Goal: Task Accomplishment & Management: Check status

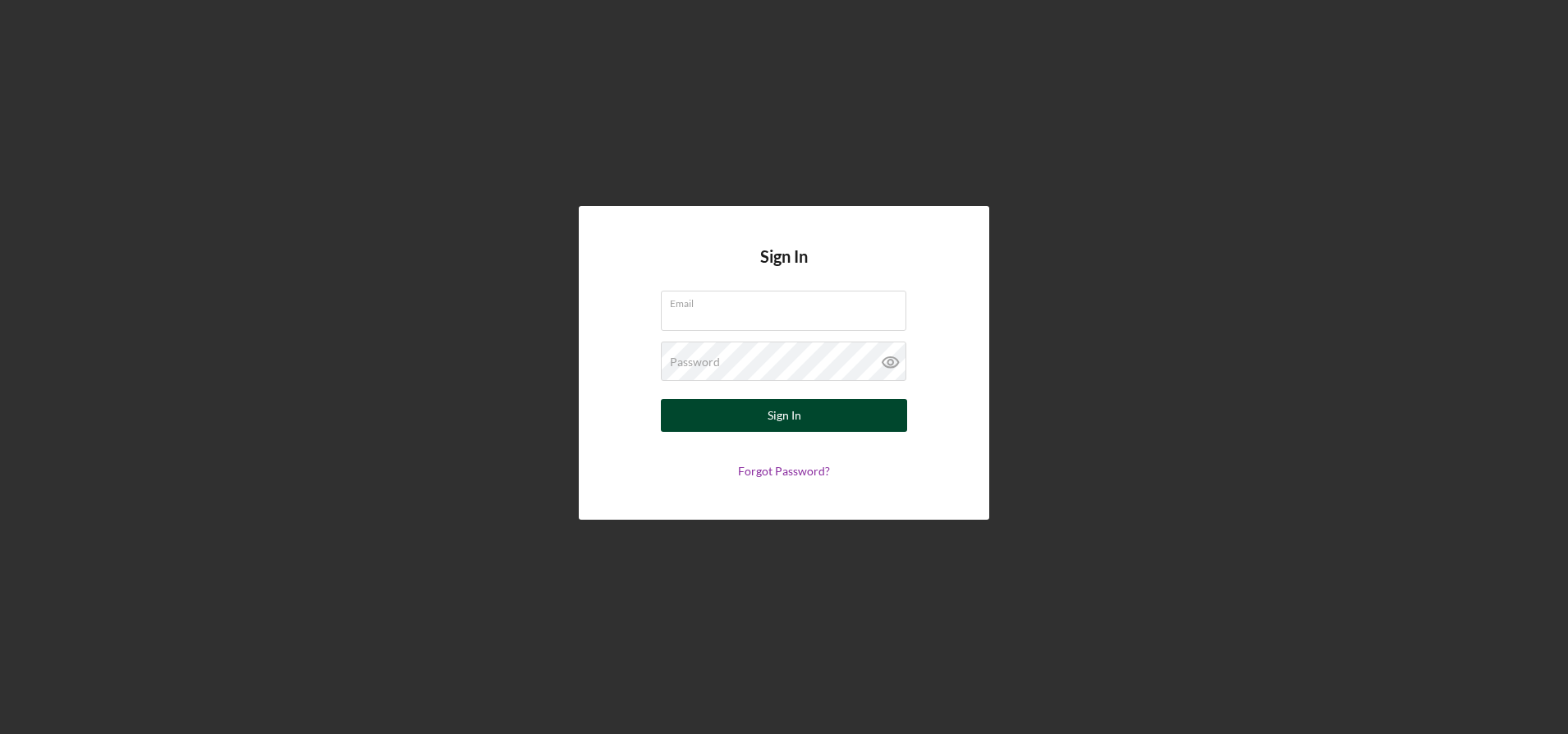
type input "[EMAIL_ADDRESS][DOMAIN_NAME]"
click at [751, 418] on button "Sign In" at bounding box center [784, 416] width 247 height 33
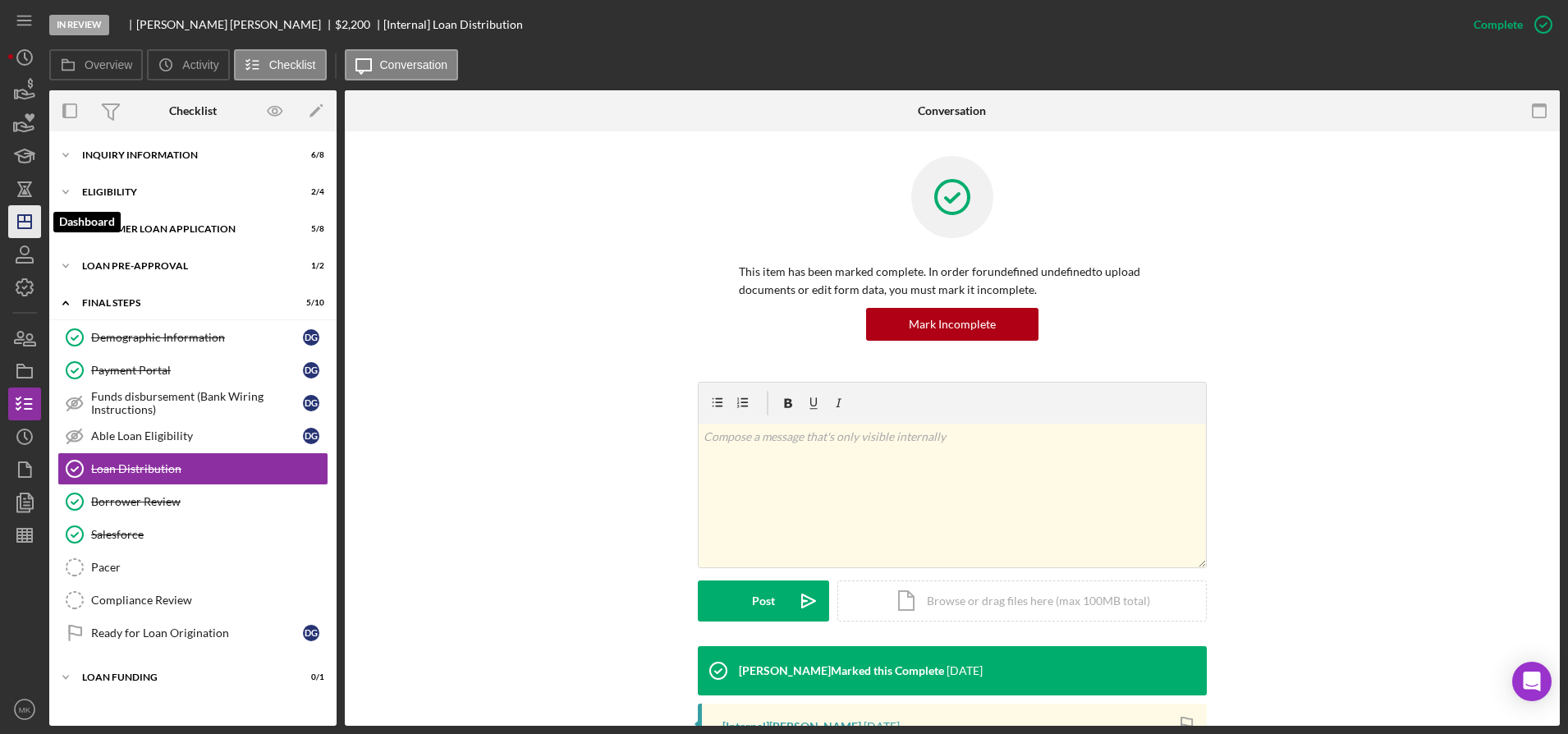
click at [31, 226] on polygon "button" at bounding box center [25, 222] width 13 height 13
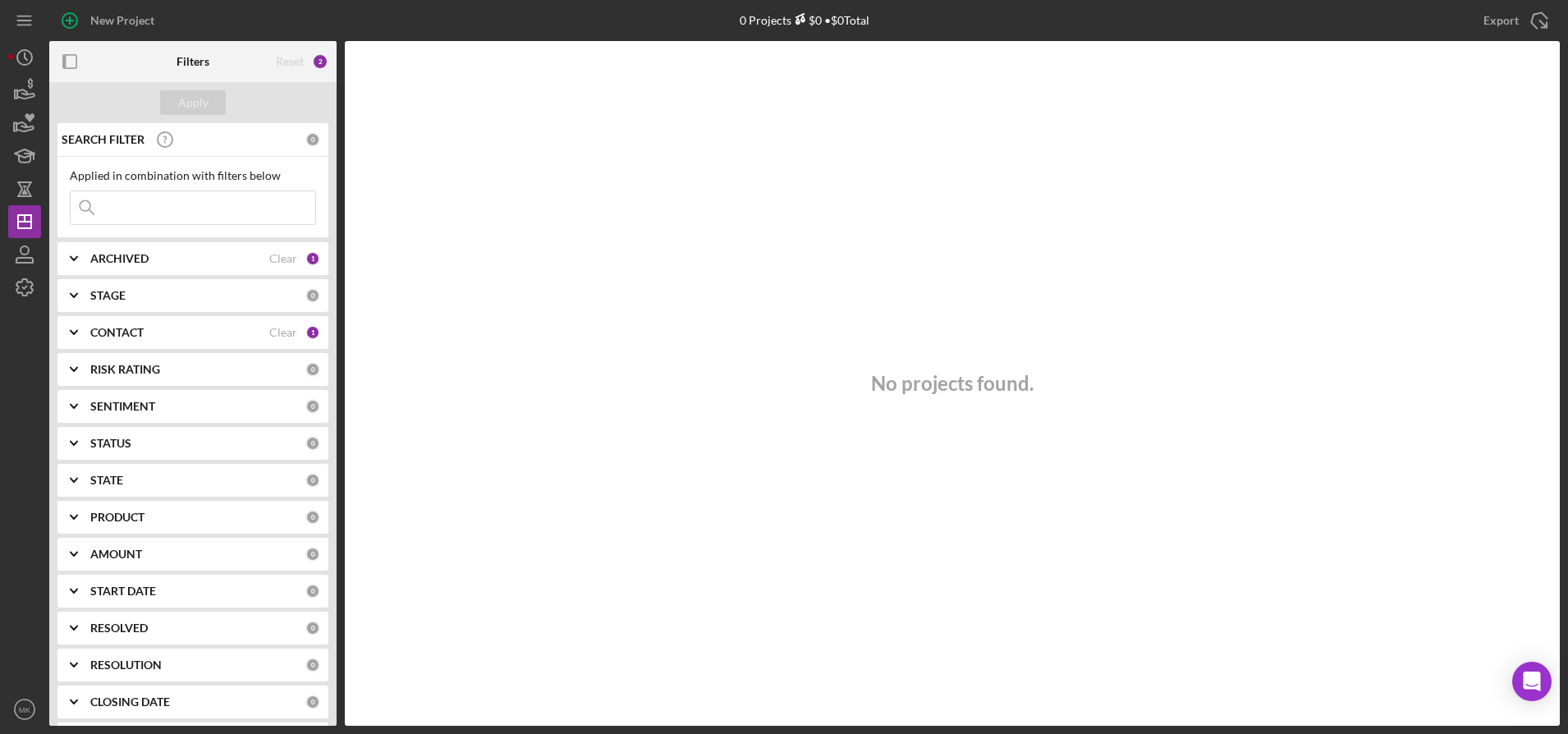
click at [199, 198] on input at bounding box center [193, 208] width 245 height 33
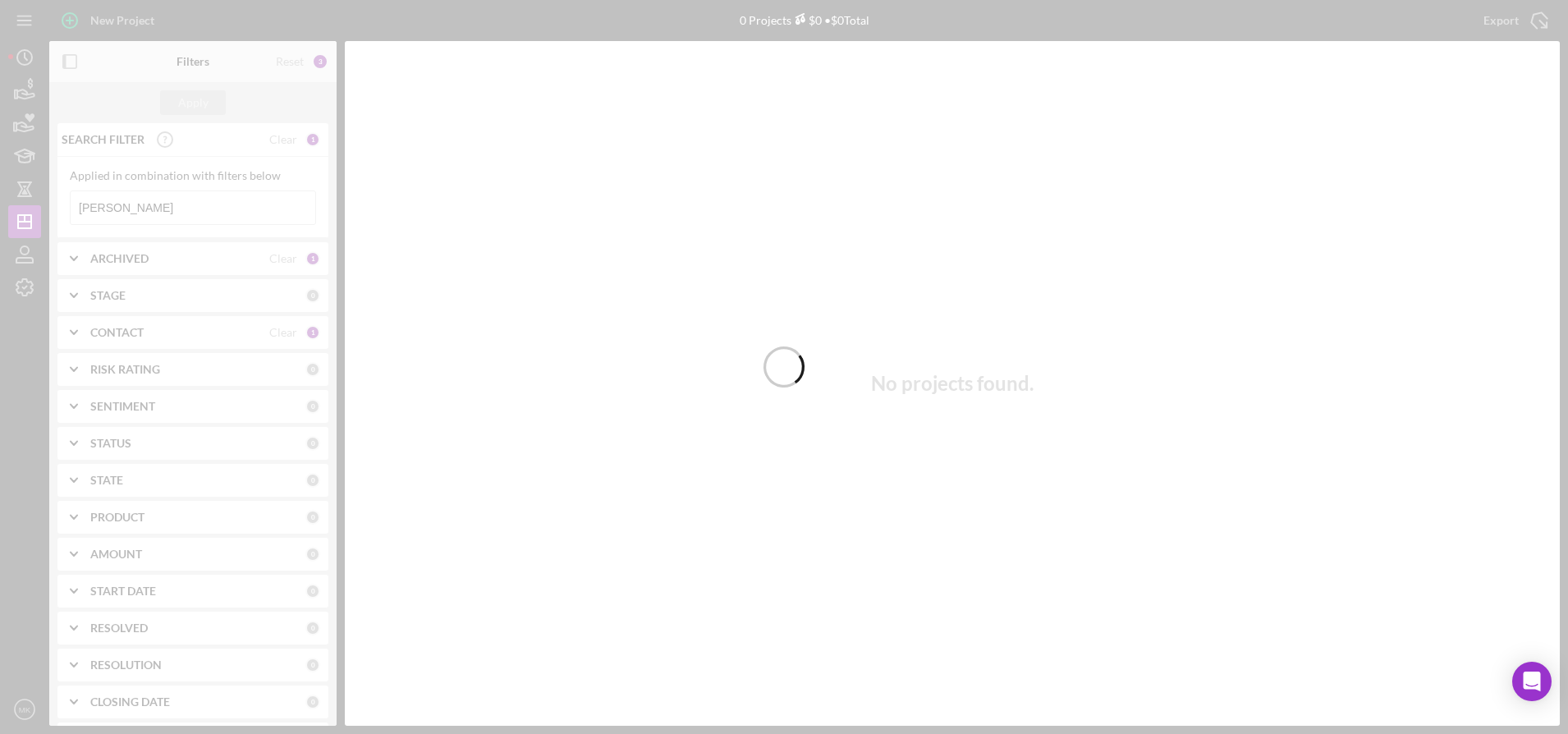
type input "Griffin"
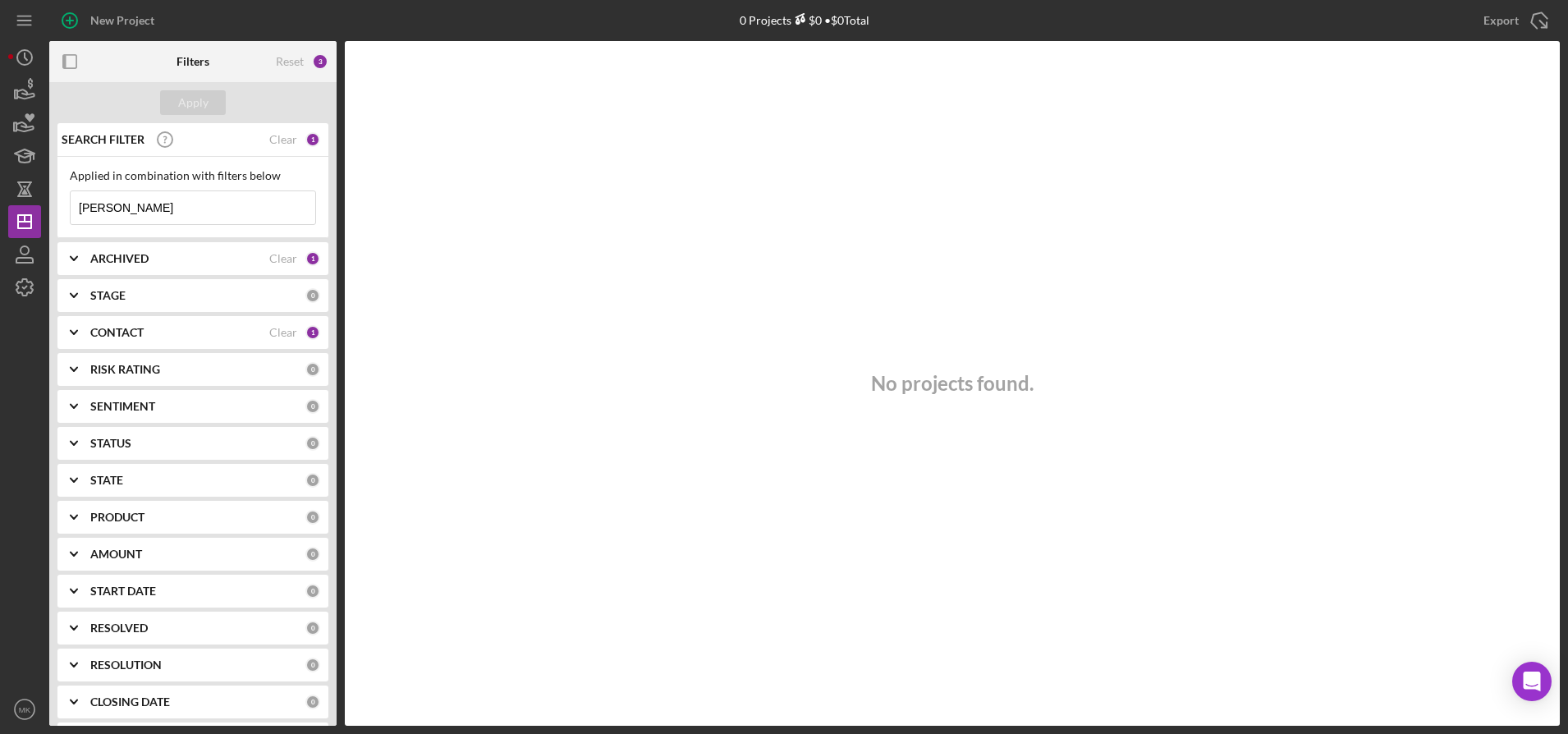
click at [149, 215] on input "Griffin" at bounding box center [193, 208] width 245 height 33
click at [147, 205] on input "Griffin" at bounding box center [193, 208] width 245 height 33
click at [172, 324] on div "CONTACT Clear 1" at bounding box center [205, 333] width 230 height 33
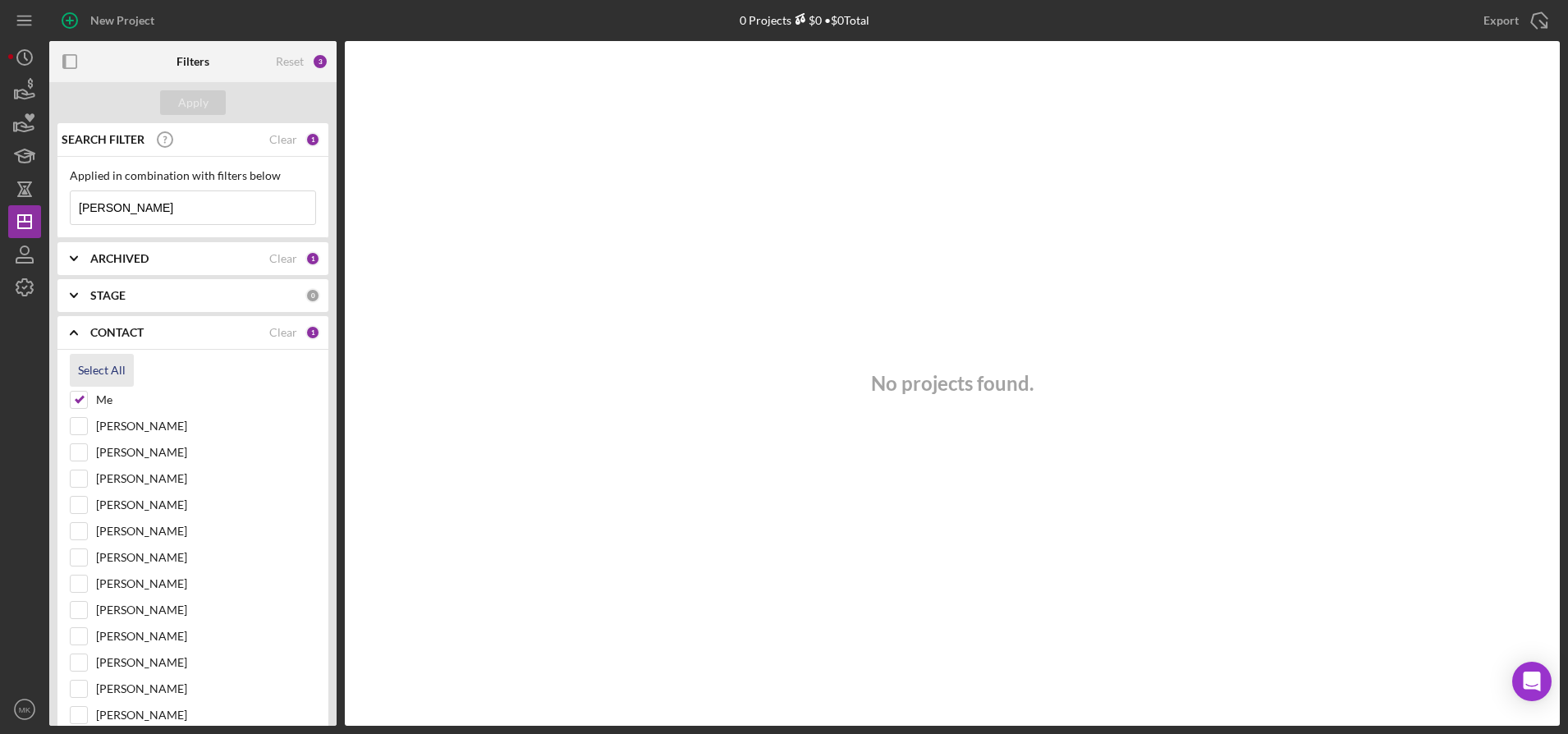
click at [94, 367] on div "Select All" at bounding box center [102, 370] width 47 height 33
checkbox input "true"
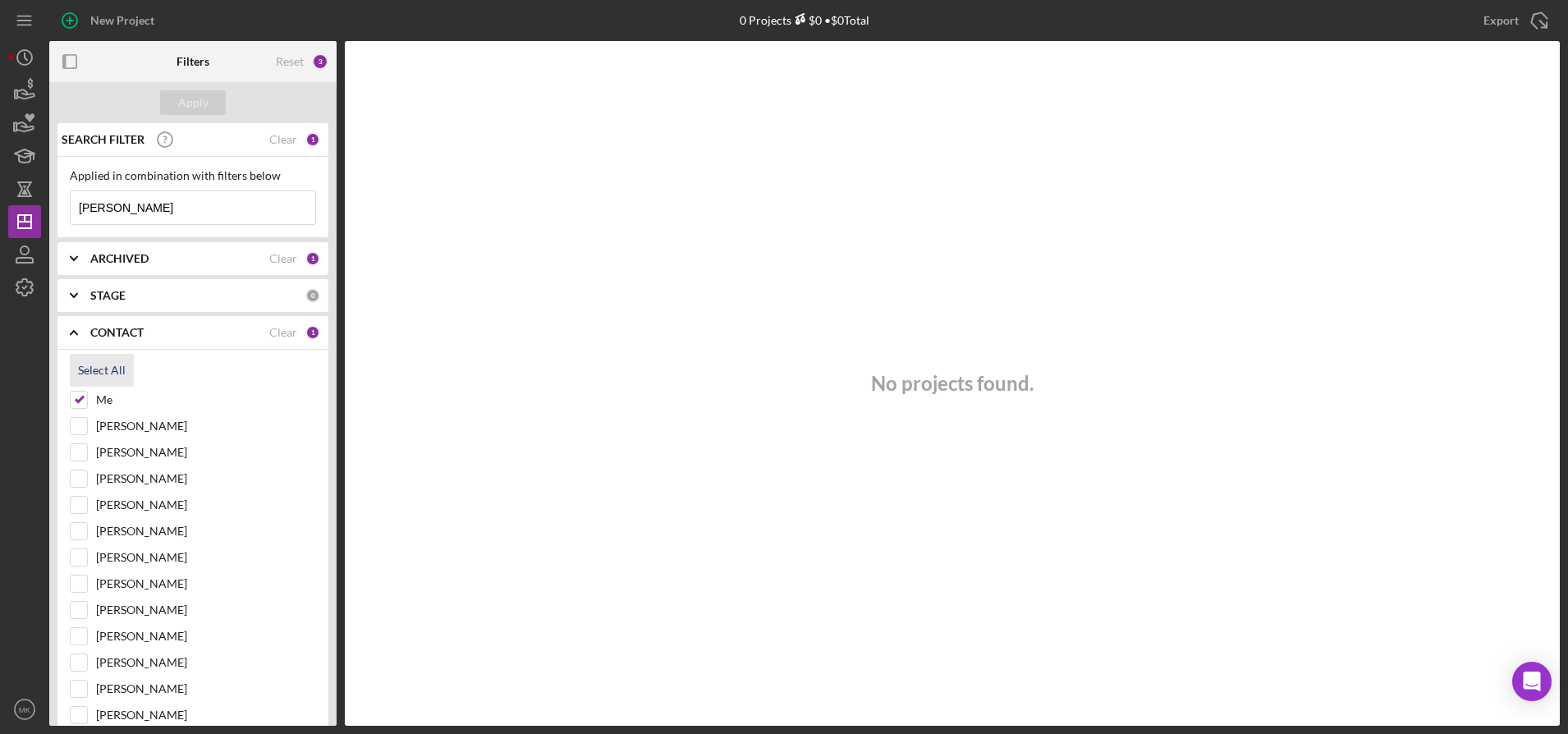
checkbox input "true"
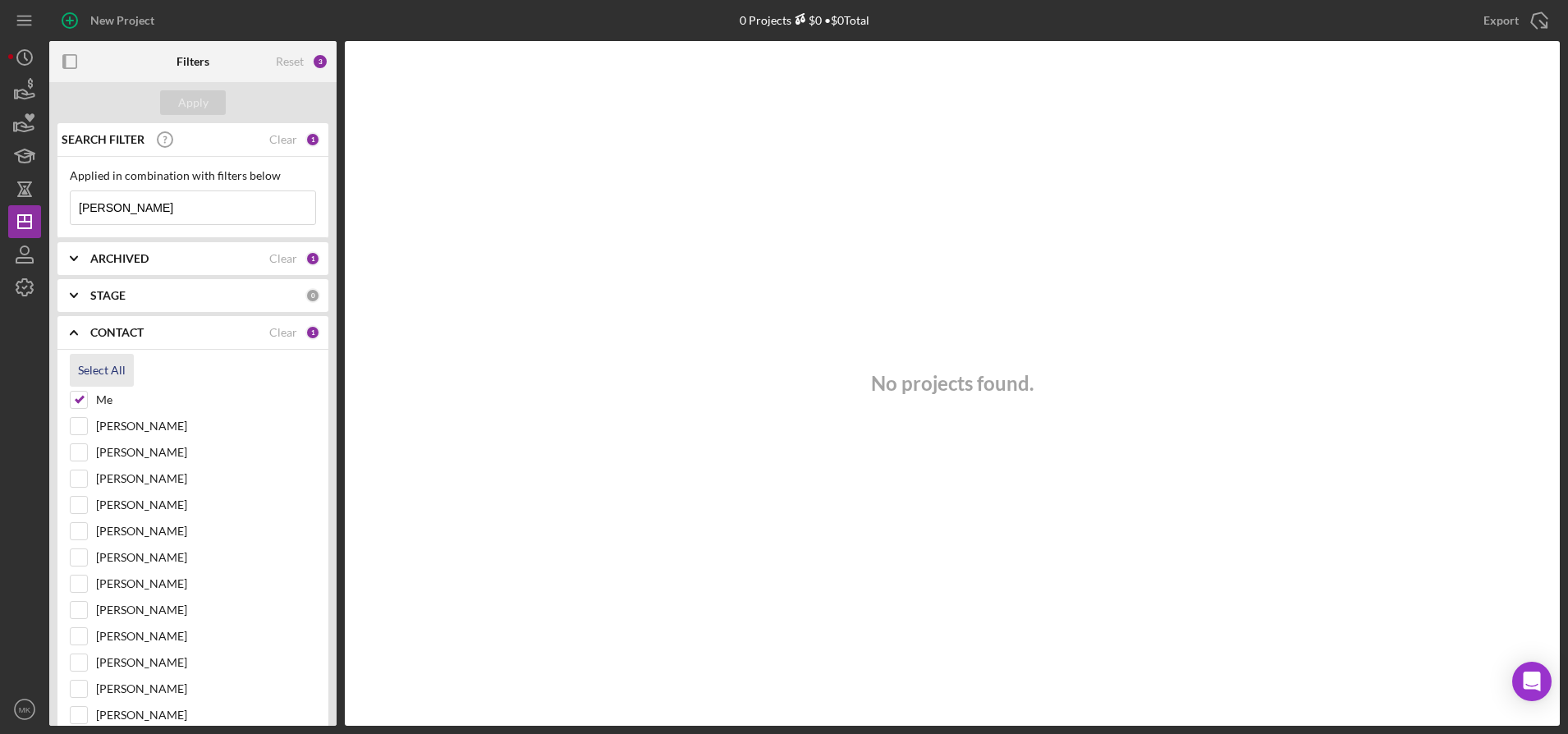
checkbox input "true"
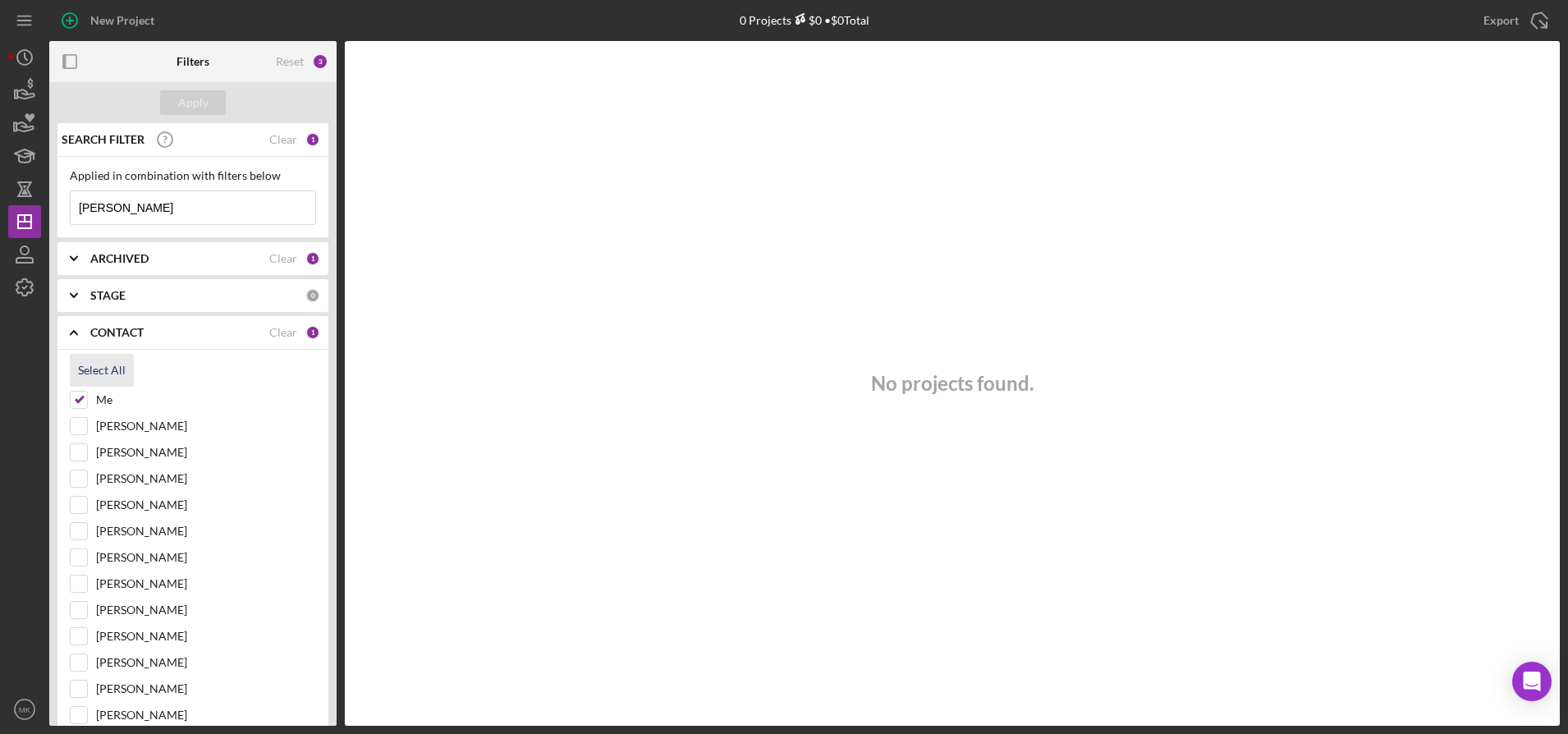
checkbox input "true"
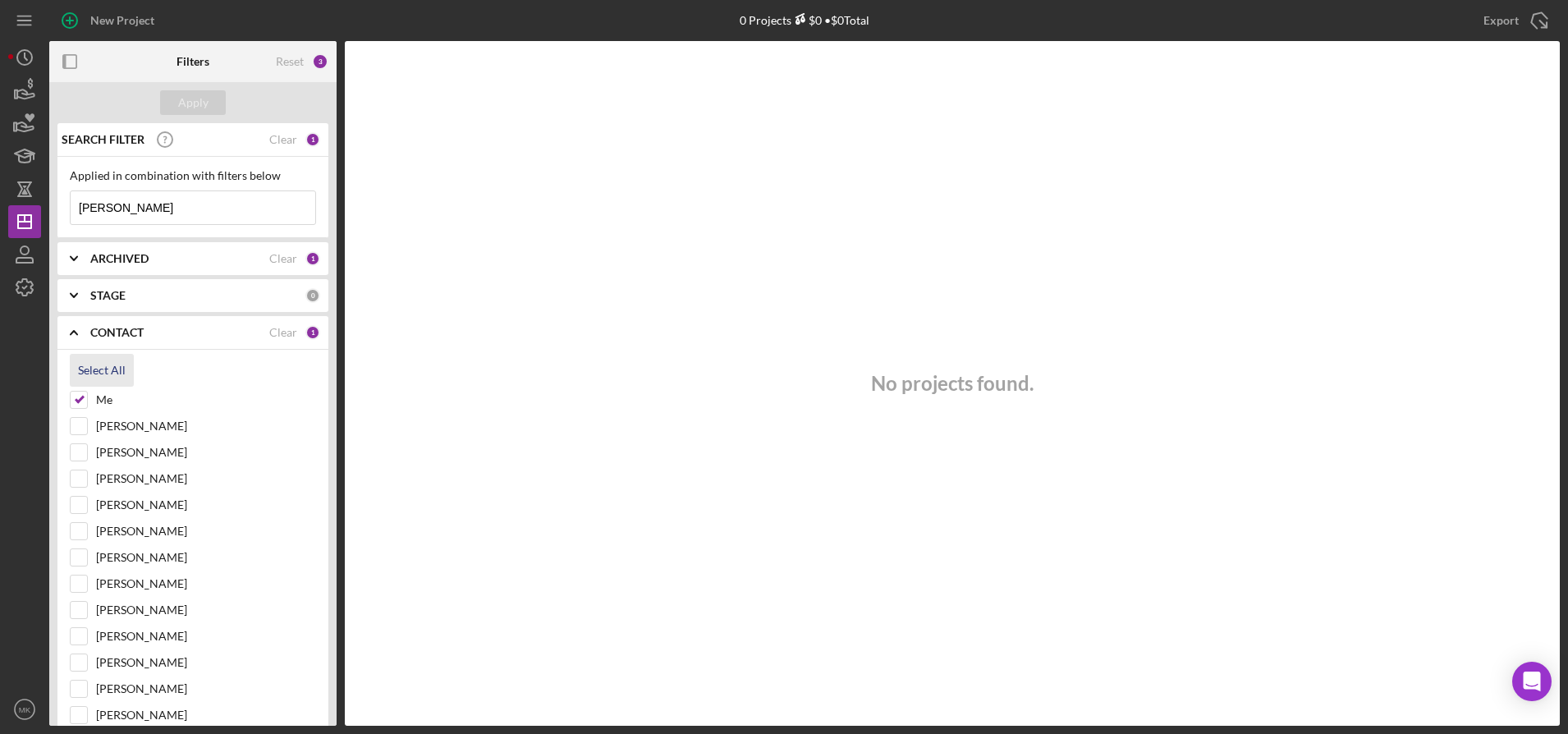
checkbox input "true"
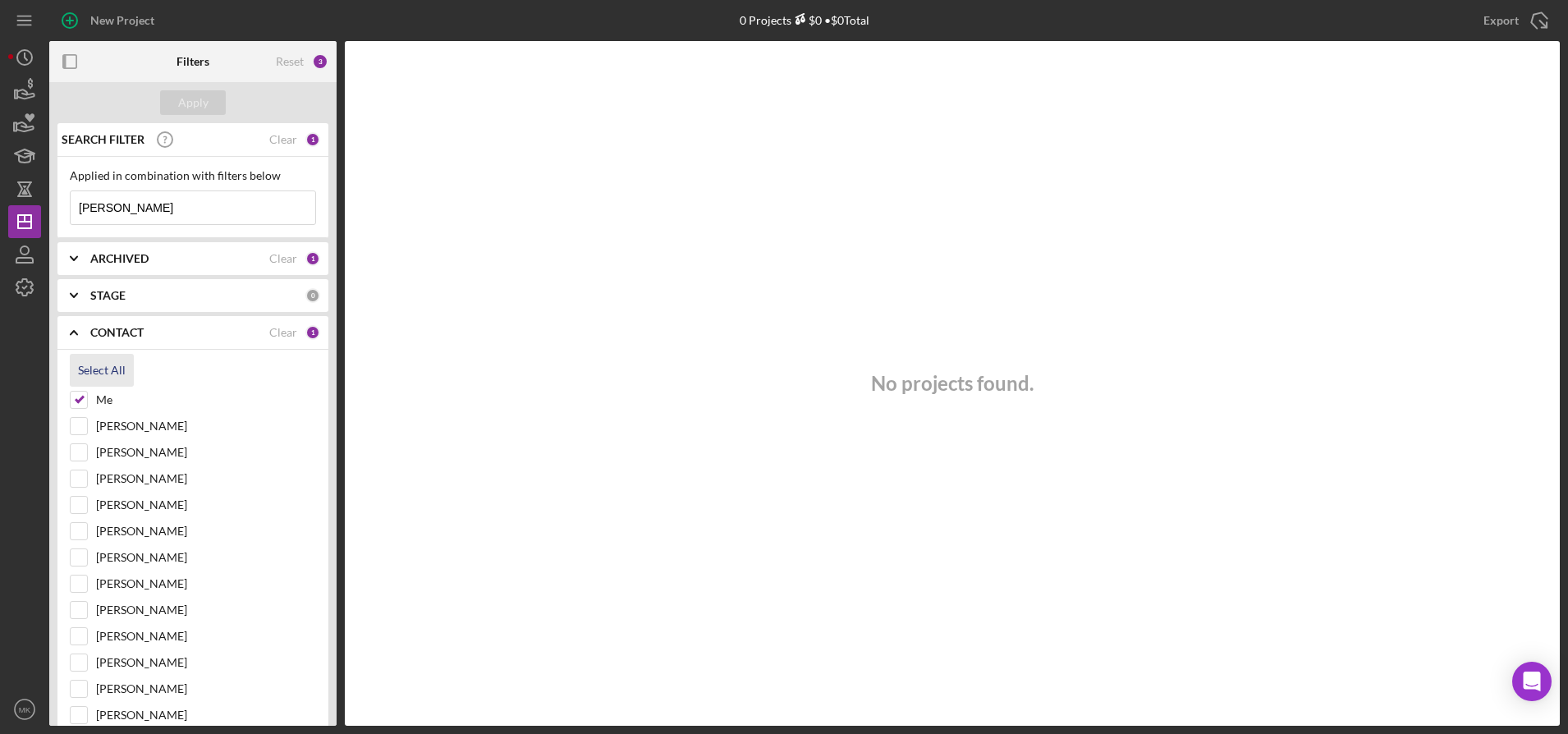
checkbox input "true"
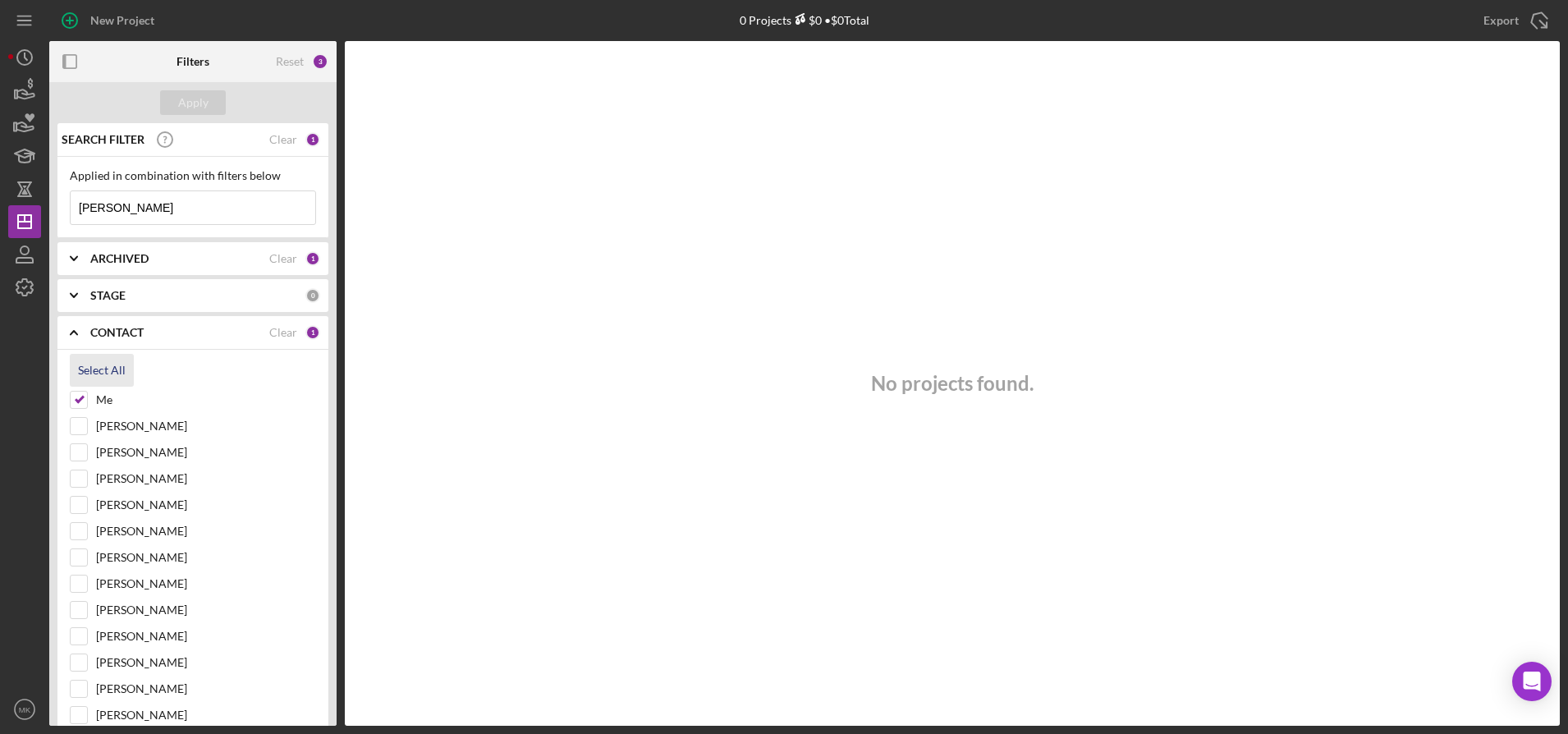
checkbox input "true"
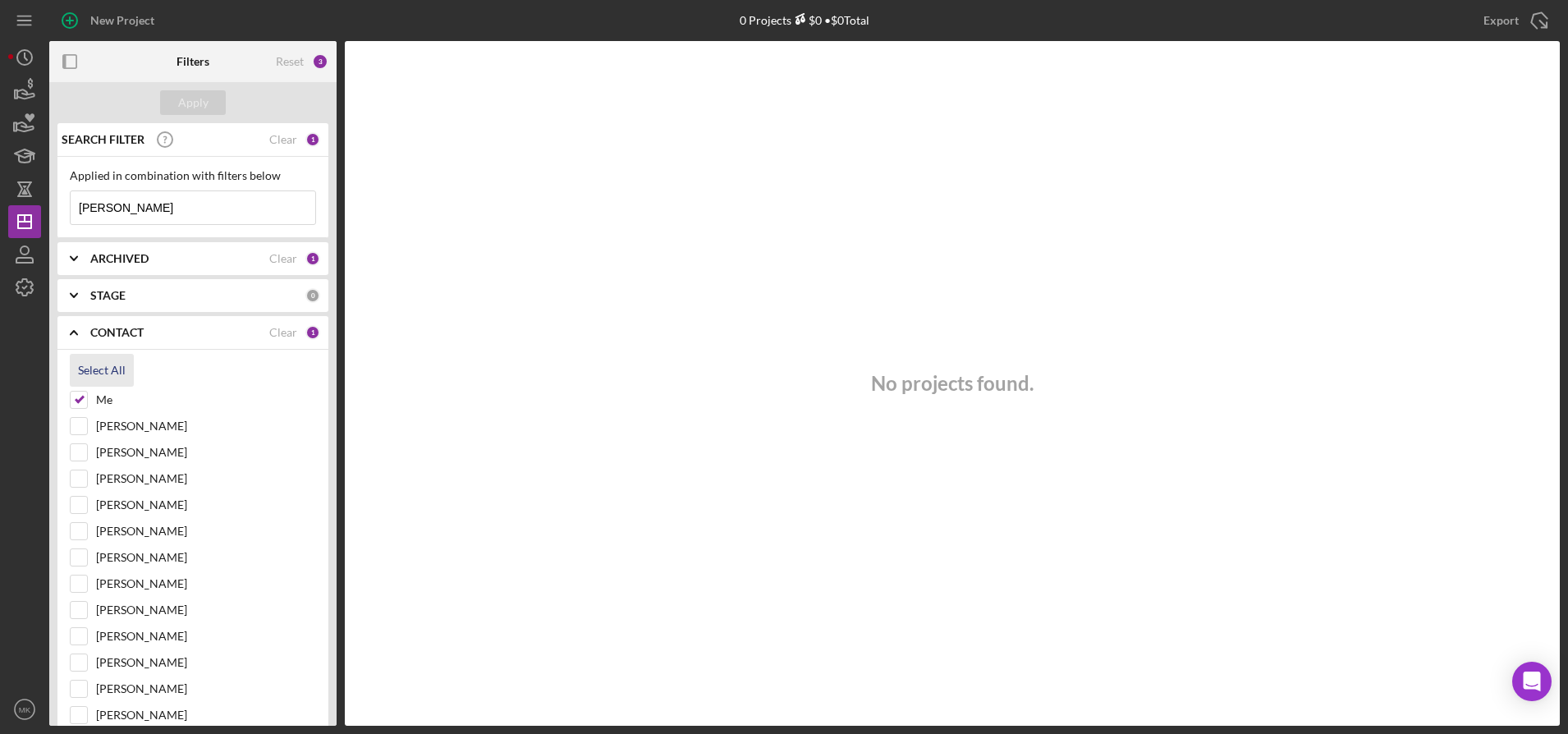
checkbox input "true"
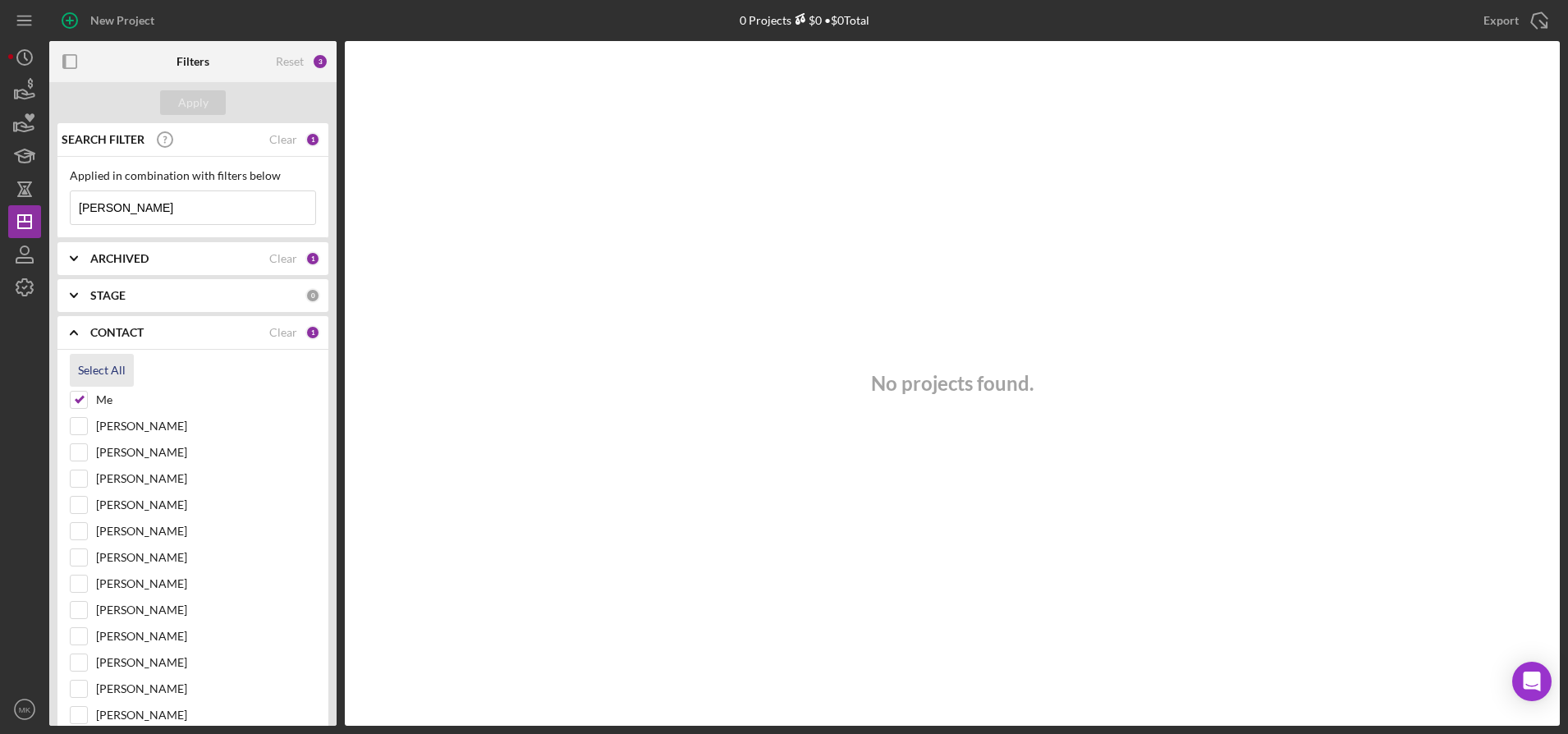
checkbox input "true"
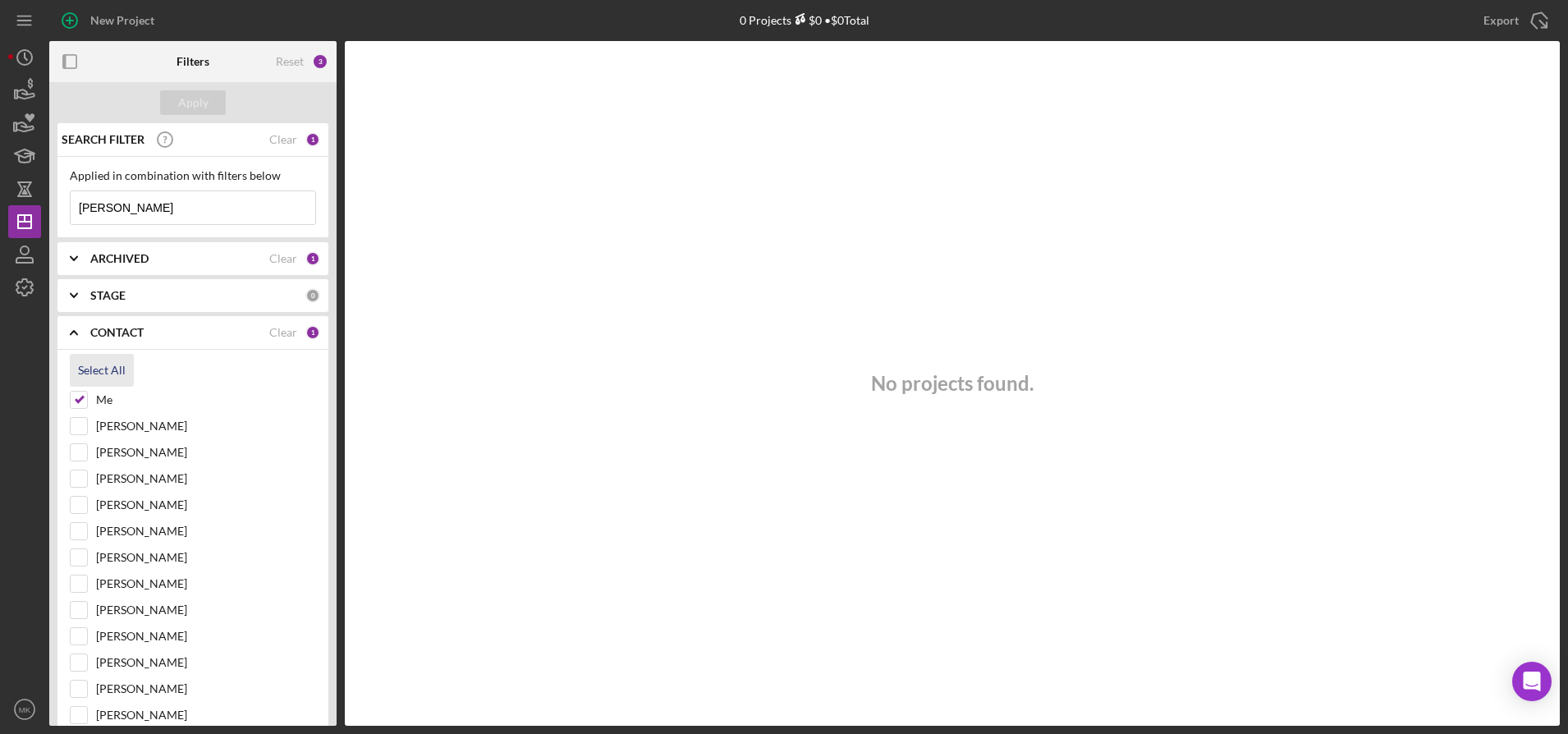
checkbox input "true"
click at [184, 110] on div "Apply" at bounding box center [194, 103] width 30 height 25
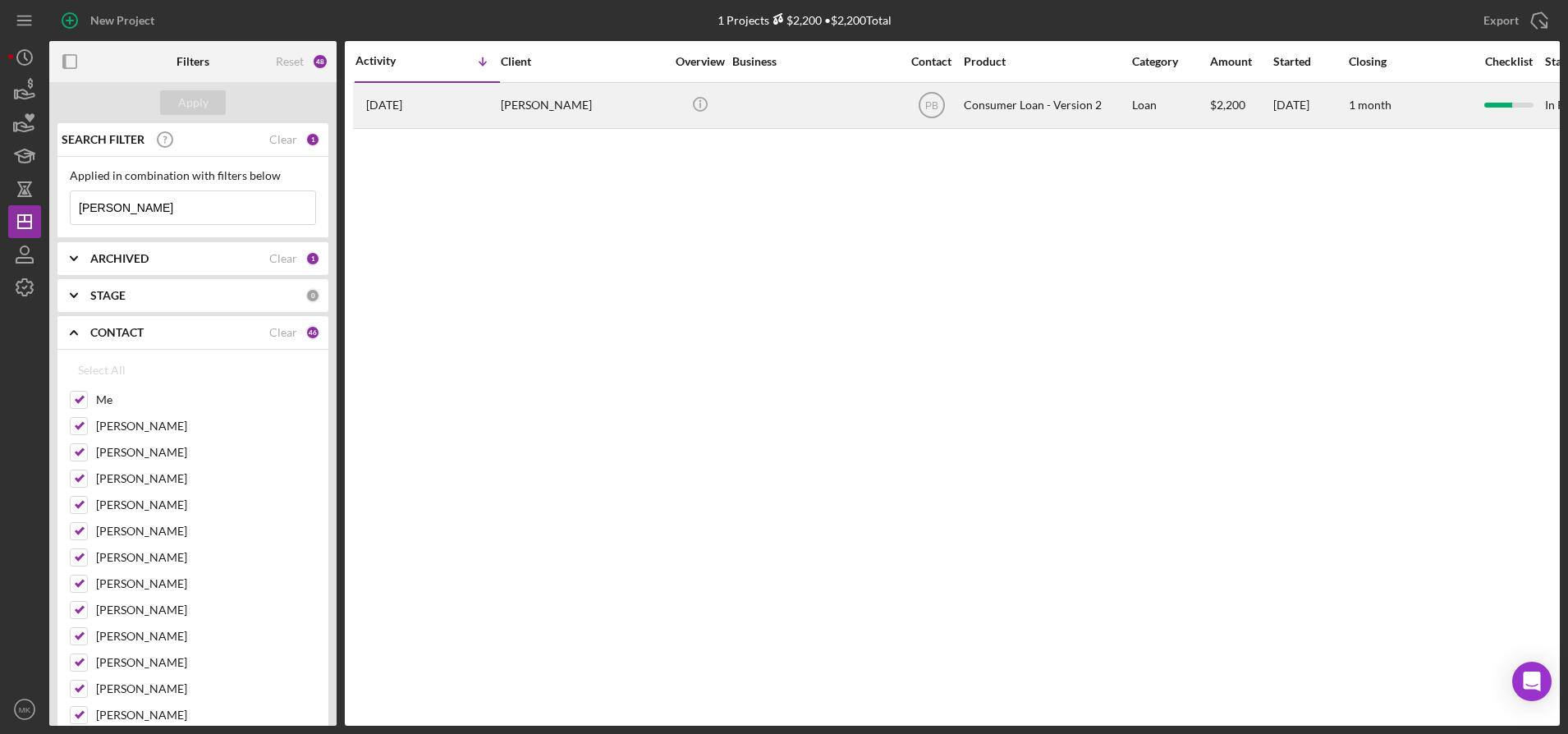
click at [563, 117] on div "Dawn Griffin" at bounding box center [583, 106] width 164 height 43
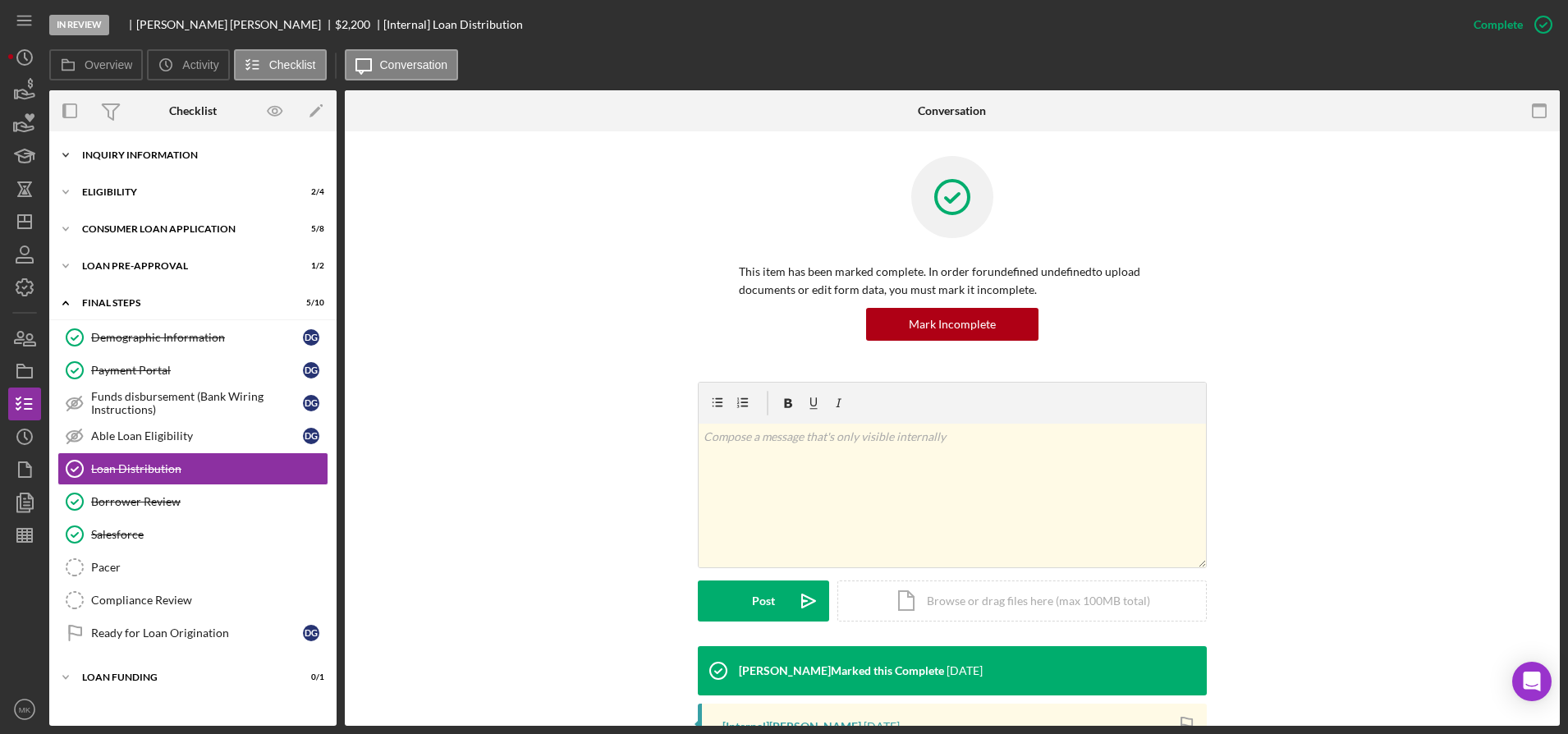
click at [150, 163] on div "Icon/Expander Inquiry Information 6 / 8" at bounding box center [193, 155] width 287 height 33
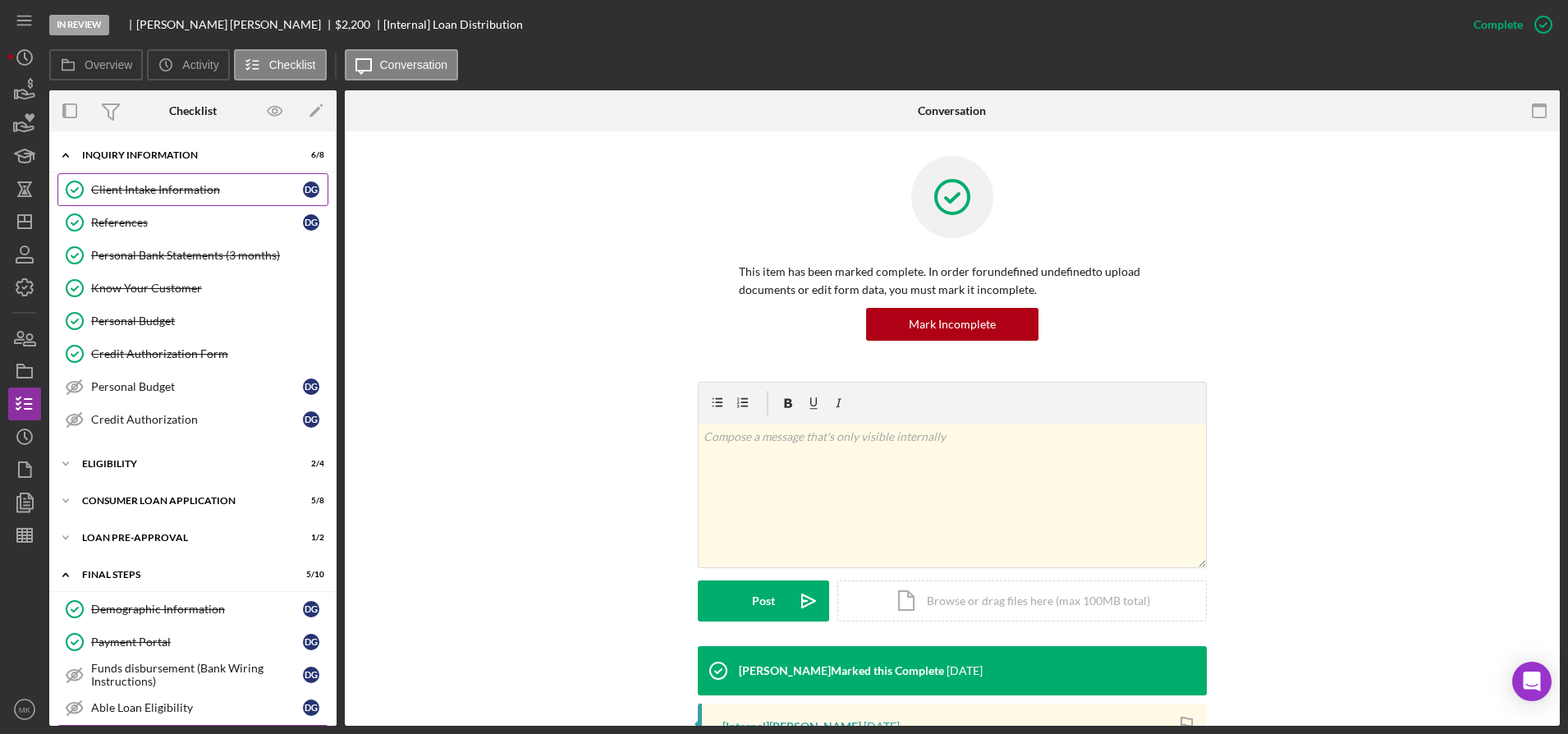
click at [147, 189] on div "Client Intake Information" at bounding box center [196, 190] width 212 height 13
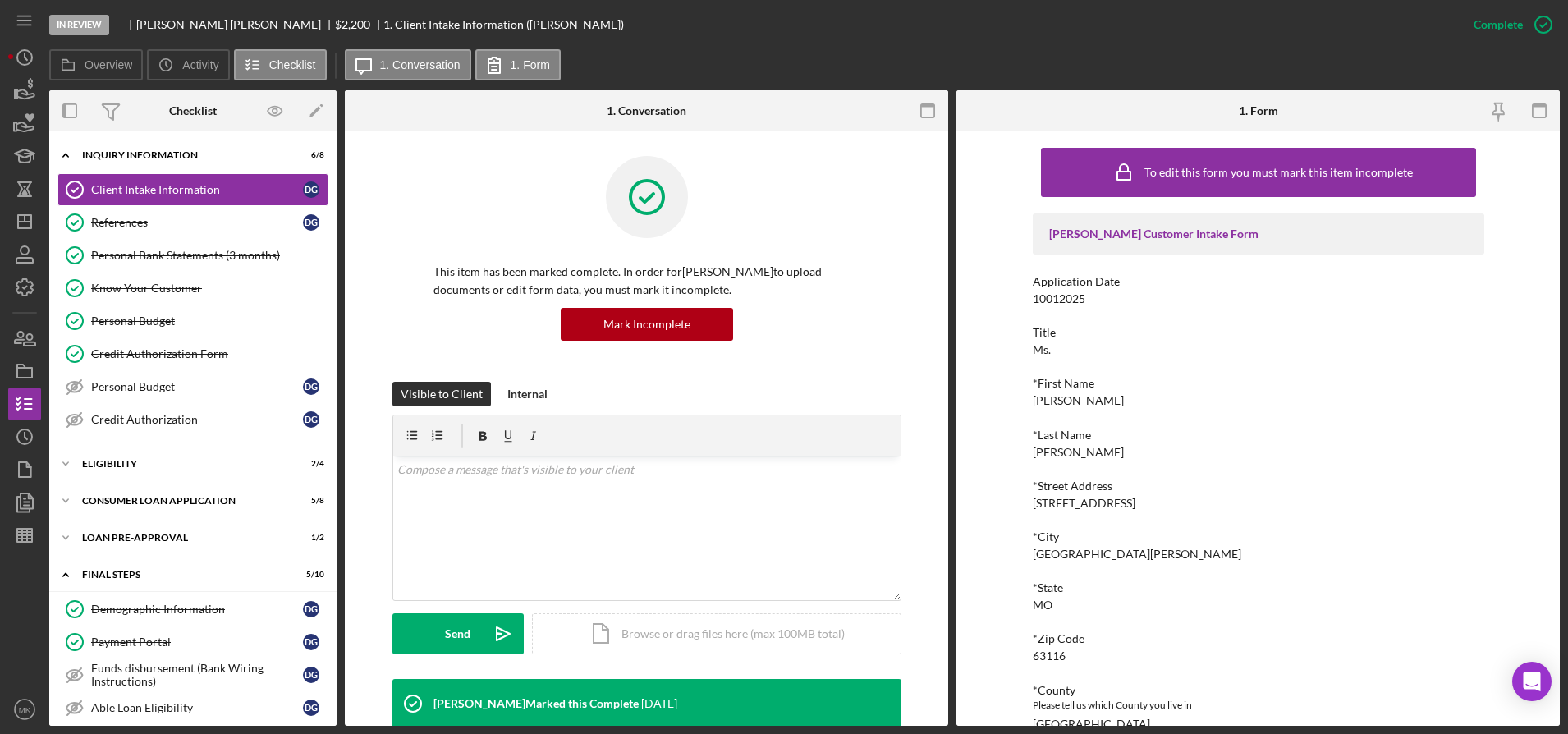
drag, startPoint x: 1176, startPoint y: 521, endPoint x: 1141, endPoint y: 519, distance: 35.1
click at [1175, 521] on div "Justine PETERSEN Customer Intake Form Application Date 10012025 Title Ms. *Firs…" at bounding box center [1259, 708] width 452 height 990
drag, startPoint x: 1125, startPoint y: 500, endPoint x: 1061, endPoint y: 504, distance: 64.1
click at [1061, 504] on div "*Street Address 3702 Neosho St" at bounding box center [1259, 495] width 452 height 30
copy div "Neosho St"
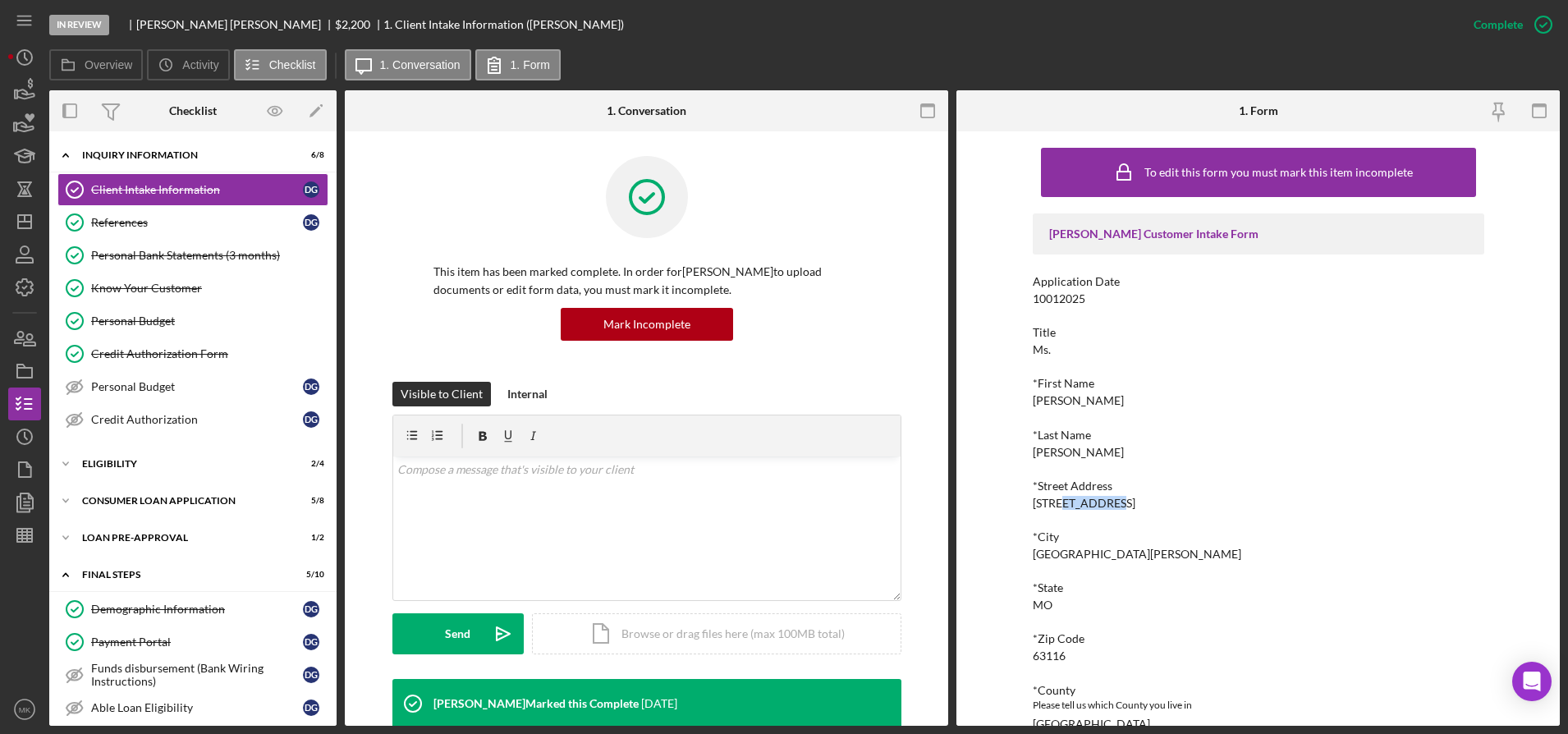
scroll to position [247, 0]
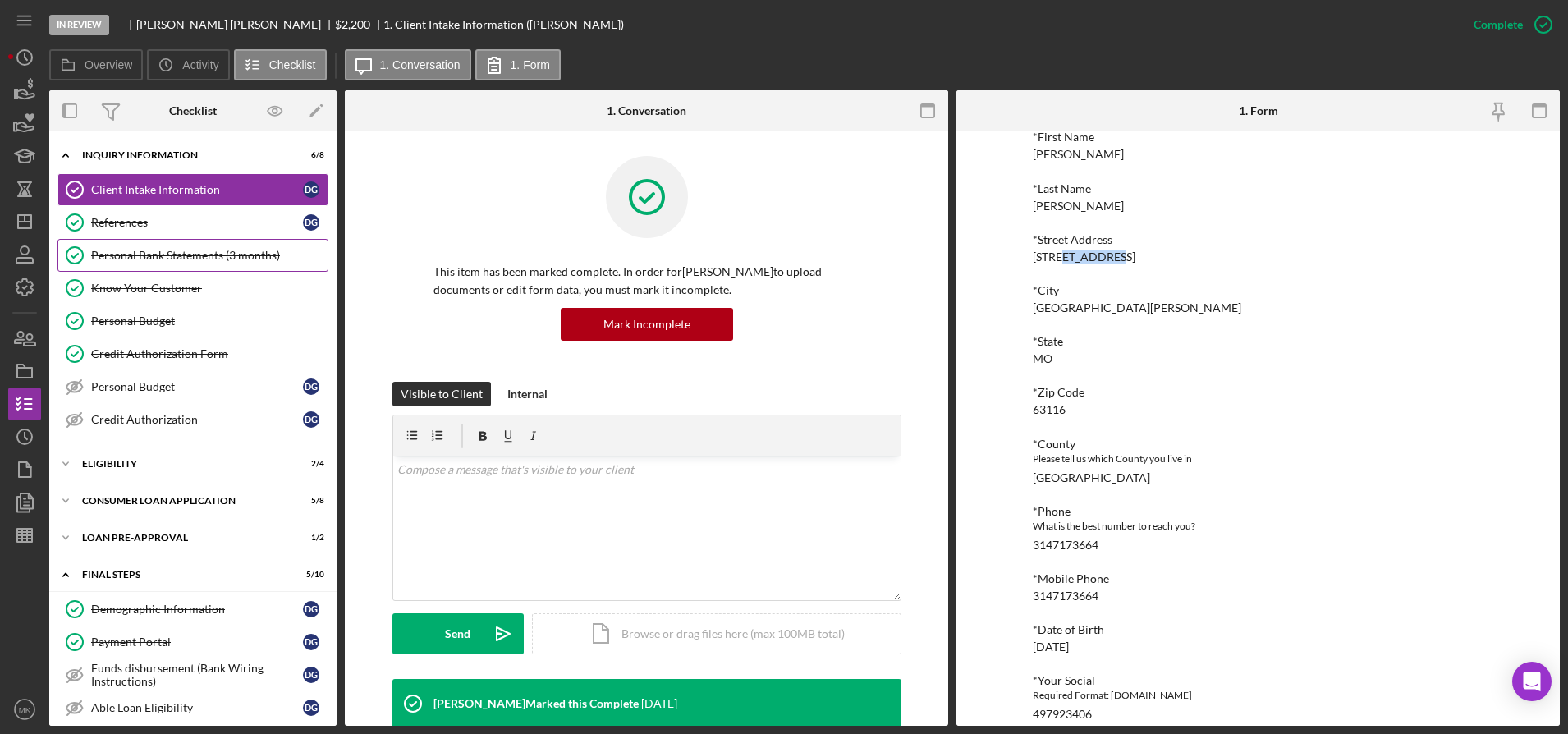
click at [170, 249] on div "Personal Bank Statements (3 months)" at bounding box center [209, 255] width 236 height 13
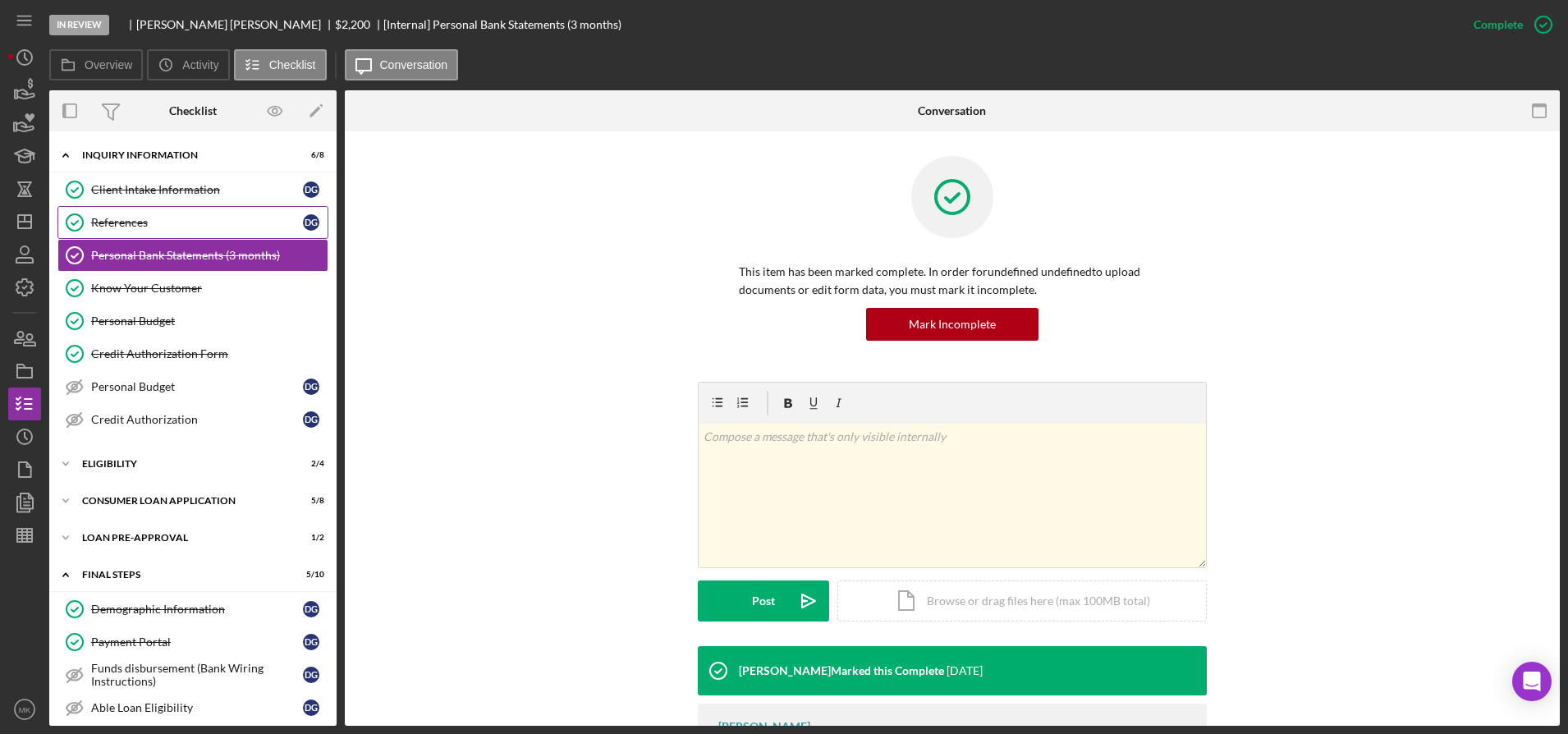
click at [178, 216] on div "References" at bounding box center [196, 223] width 212 height 13
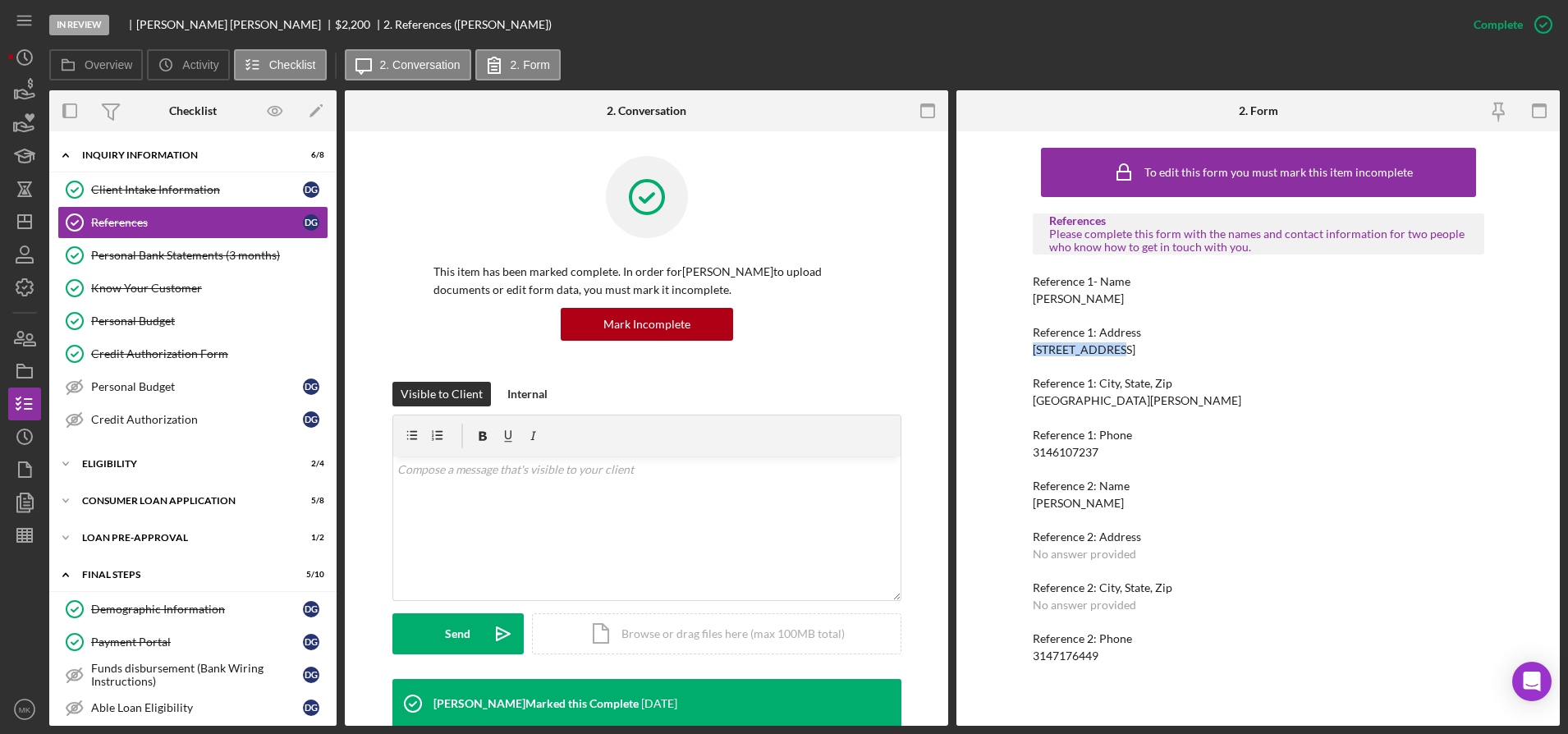
drag, startPoint x: 1116, startPoint y: 349, endPoint x: 1031, endPoint y: 348, distance: 85.0
click at [1031, 348] on div "To edit this form you must mark this item incomplete References Please complete…" at bounding box center [1258, 428] width 604 height 594
copy div "3702 Neosho St"
click at [1082, 400] on div "Reference 1: City, State, Zip St. Louis" at bounding box center [1259, 392] width 452 height 30
drag, startPoint x: 1082, startPoint y: 400, endPoint x: 1032, endPoint y: 402, distance: 50.0
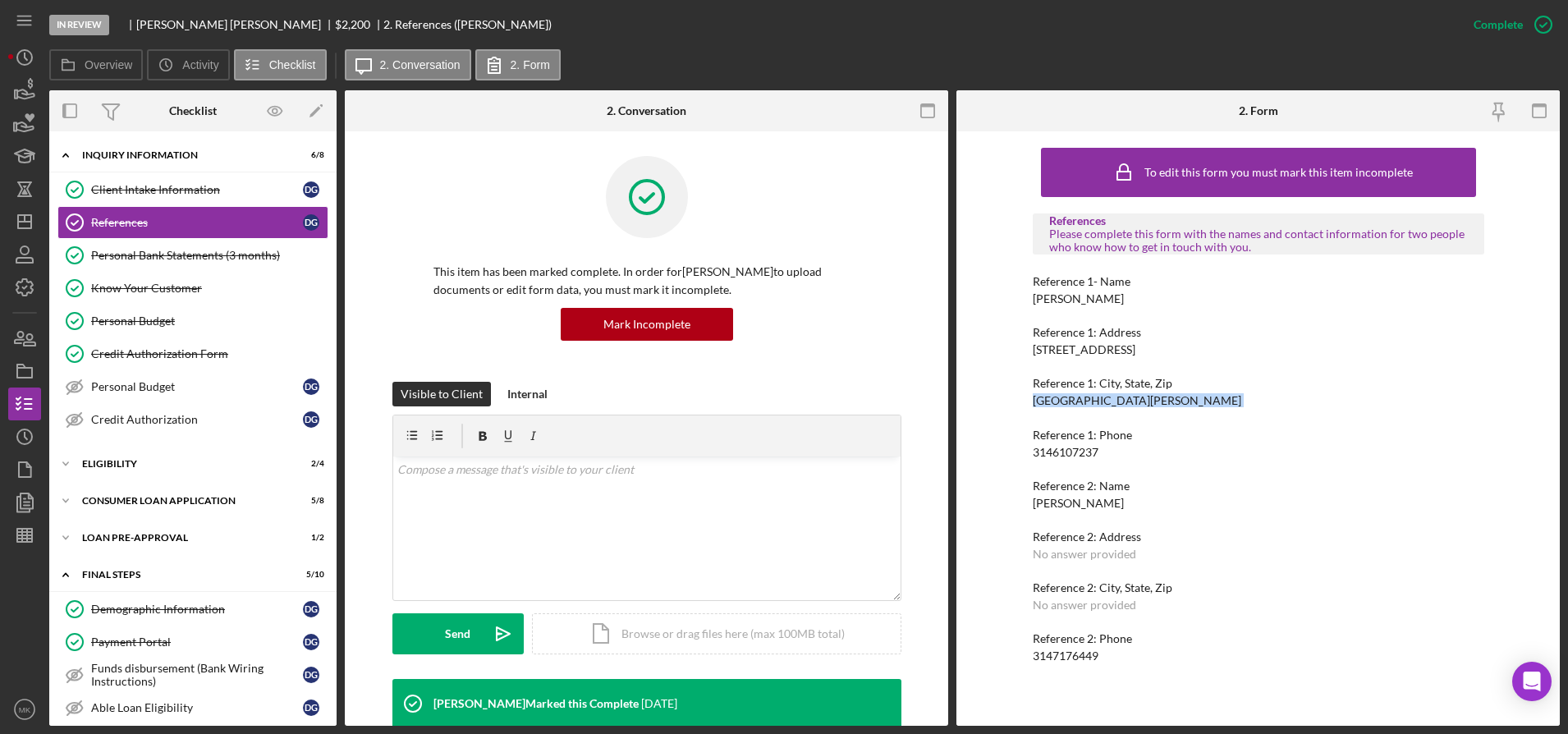
click at [1033, 402] on div "Reference 1: City, State, Zip St. Louis" at bounding box center [1259, 392] width 452 height 30
copy div "St. Louis"
click at [22, 222] on line "button" at bounding box center [25, 222] width 13 height 0
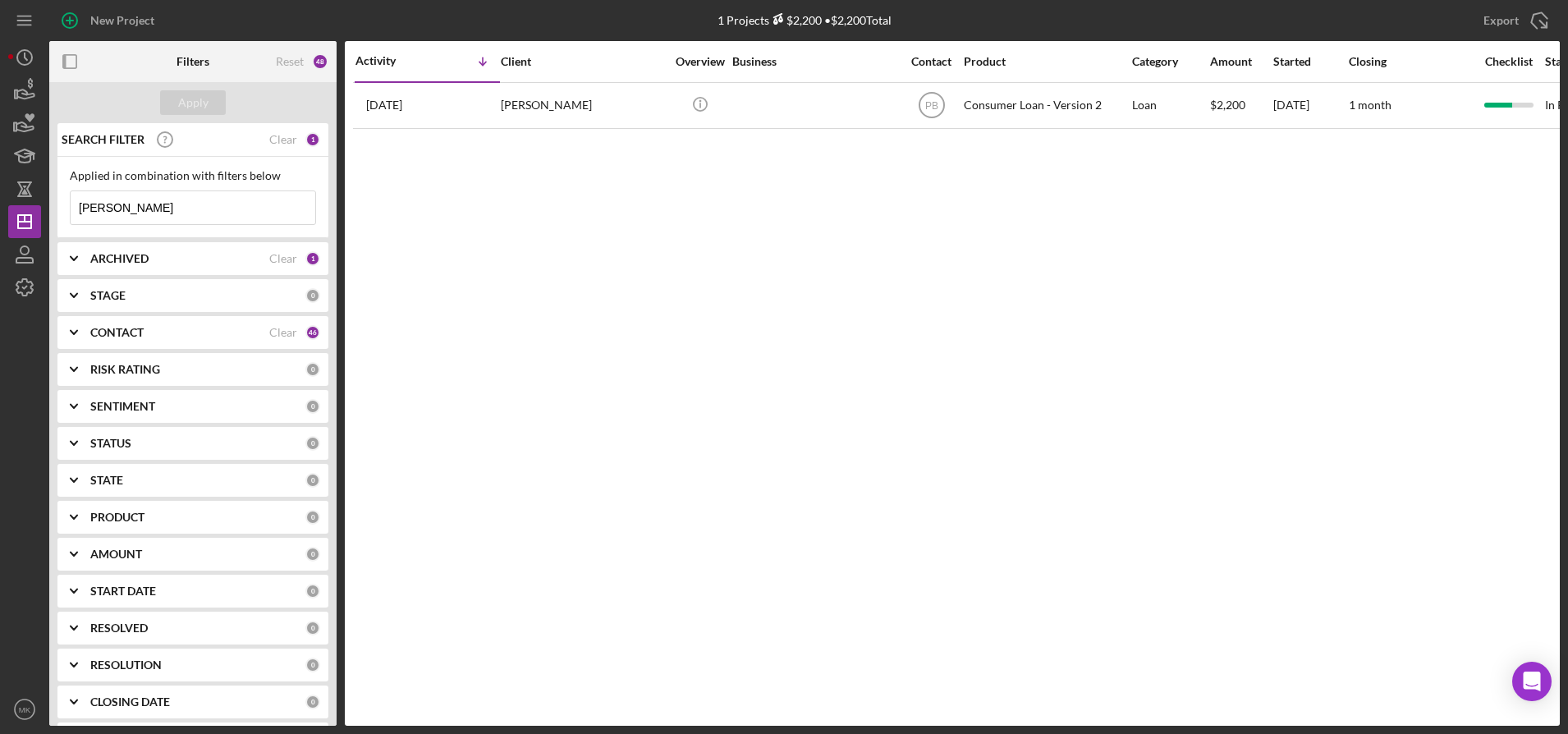
drag, startPoint x: 161, startPoint y: 212, endPoint x: -88, endPoint y: 211, distance: 249.0
click at [0, 211] on html "New Project 1 Projects $2,200 • $2,200 Total Griffin Export Icon/Export Filters…" at bounding box center [784, 367] width 1568 height 734
type input "Lang"
click at [181, 103] on div "Apply" at bounding box center [194, 103] width 30 height 25
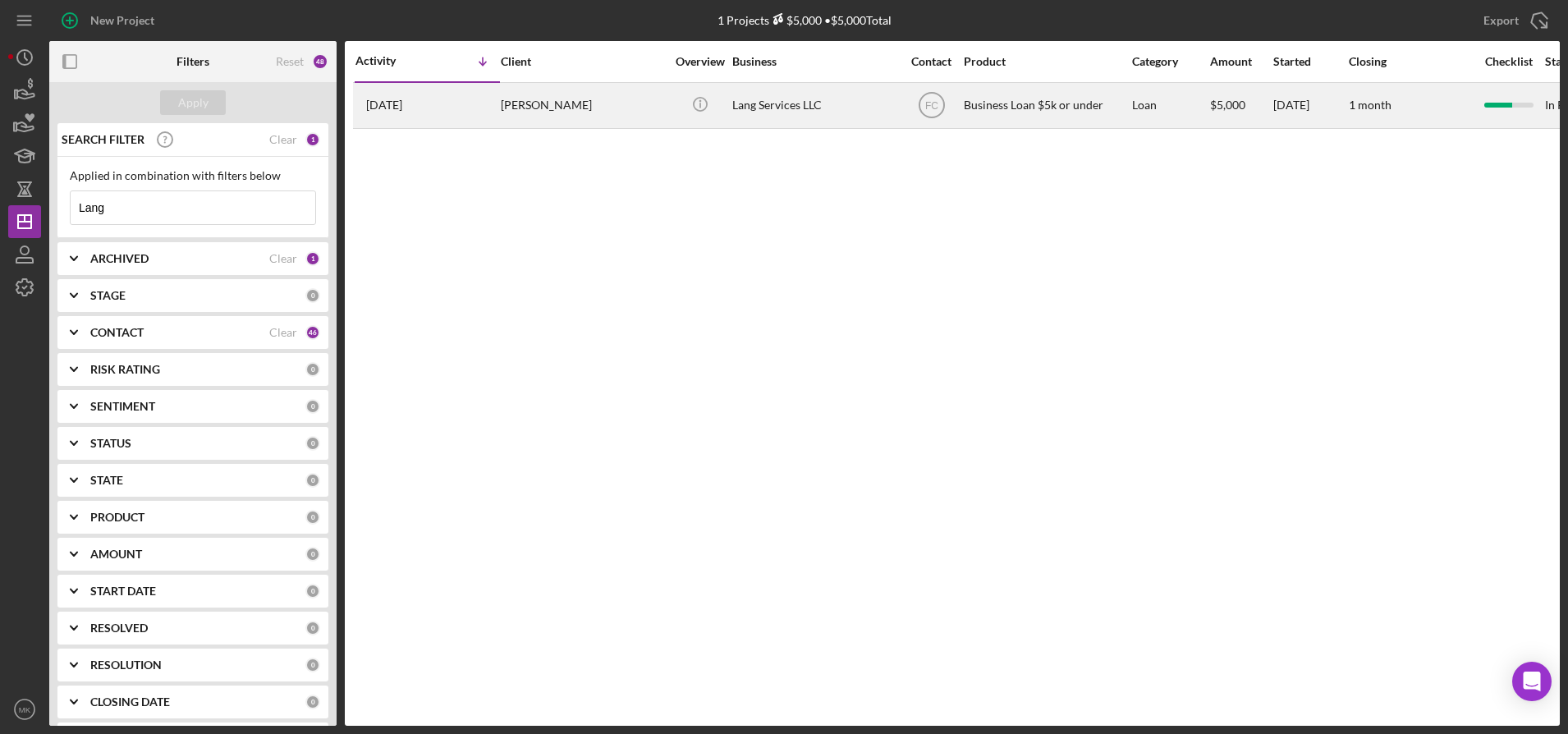
click at [563, 110] on div "[PERSON_NAME]" at bounding box center [583, 106] width 164 height 43
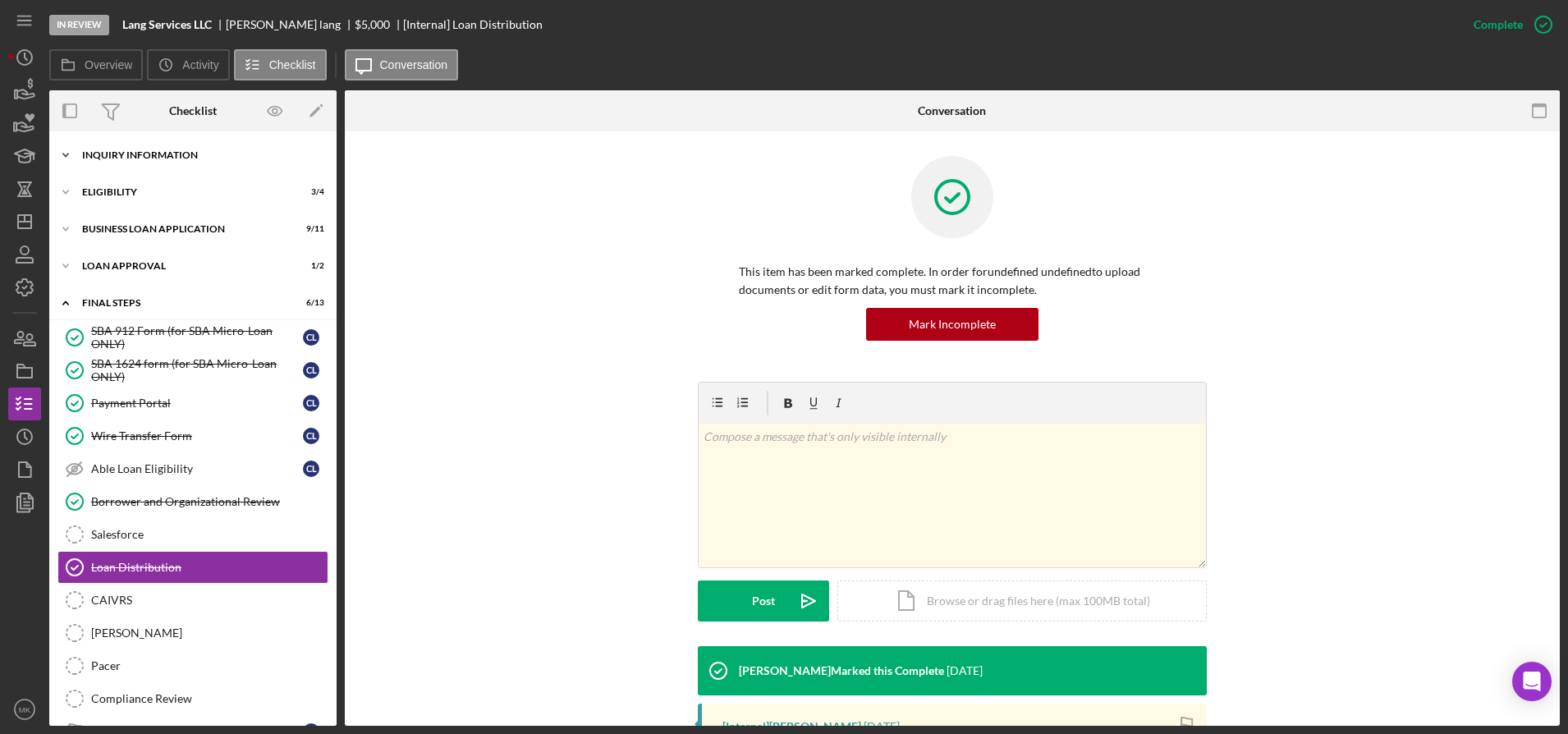
click at [178, 157] on div "INQUIRY INFORMATION" at bounding box center [199, 155] width 234 height 9
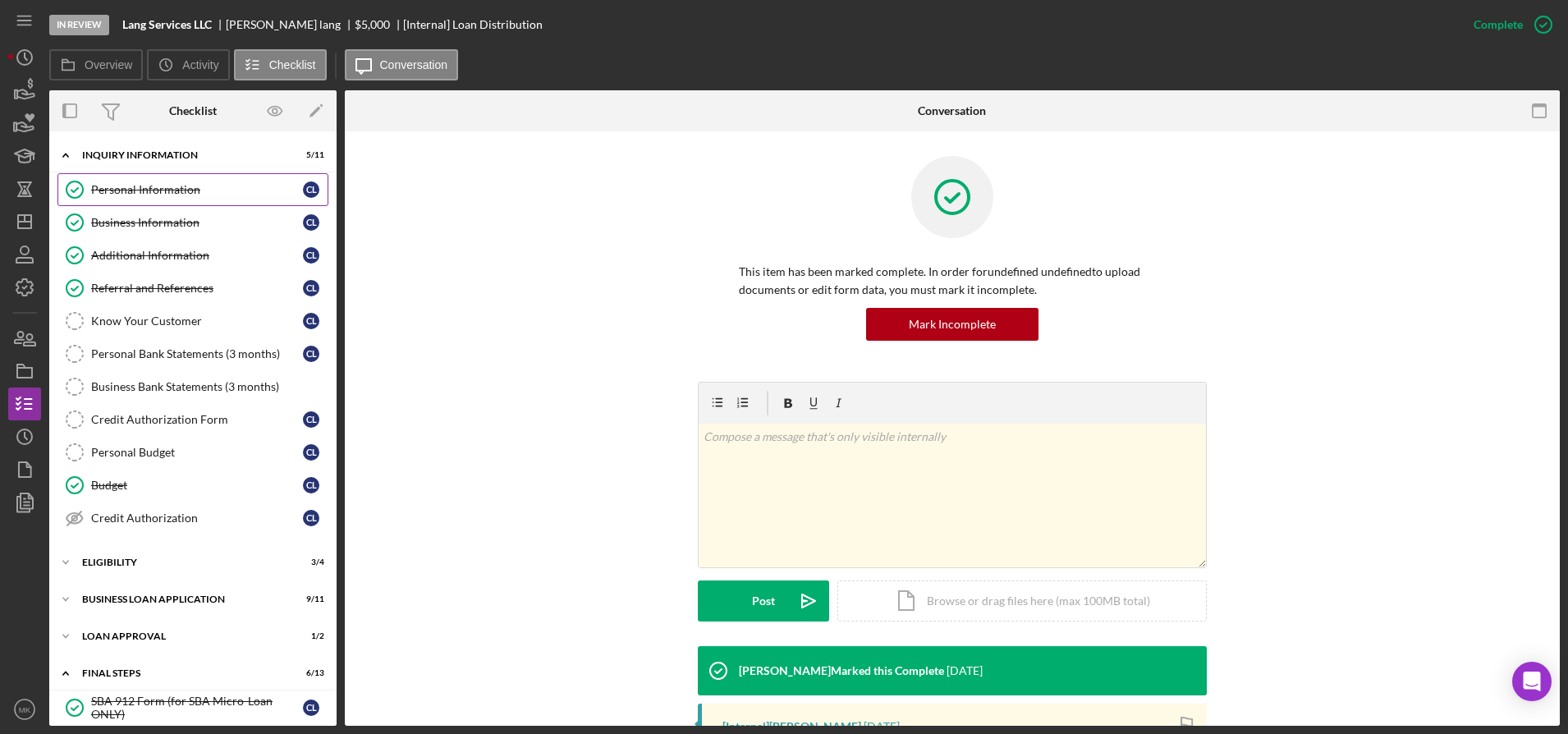
click at [172, 189] on div "Personal Information" at bounding box center [196, 190] width 212 height 13
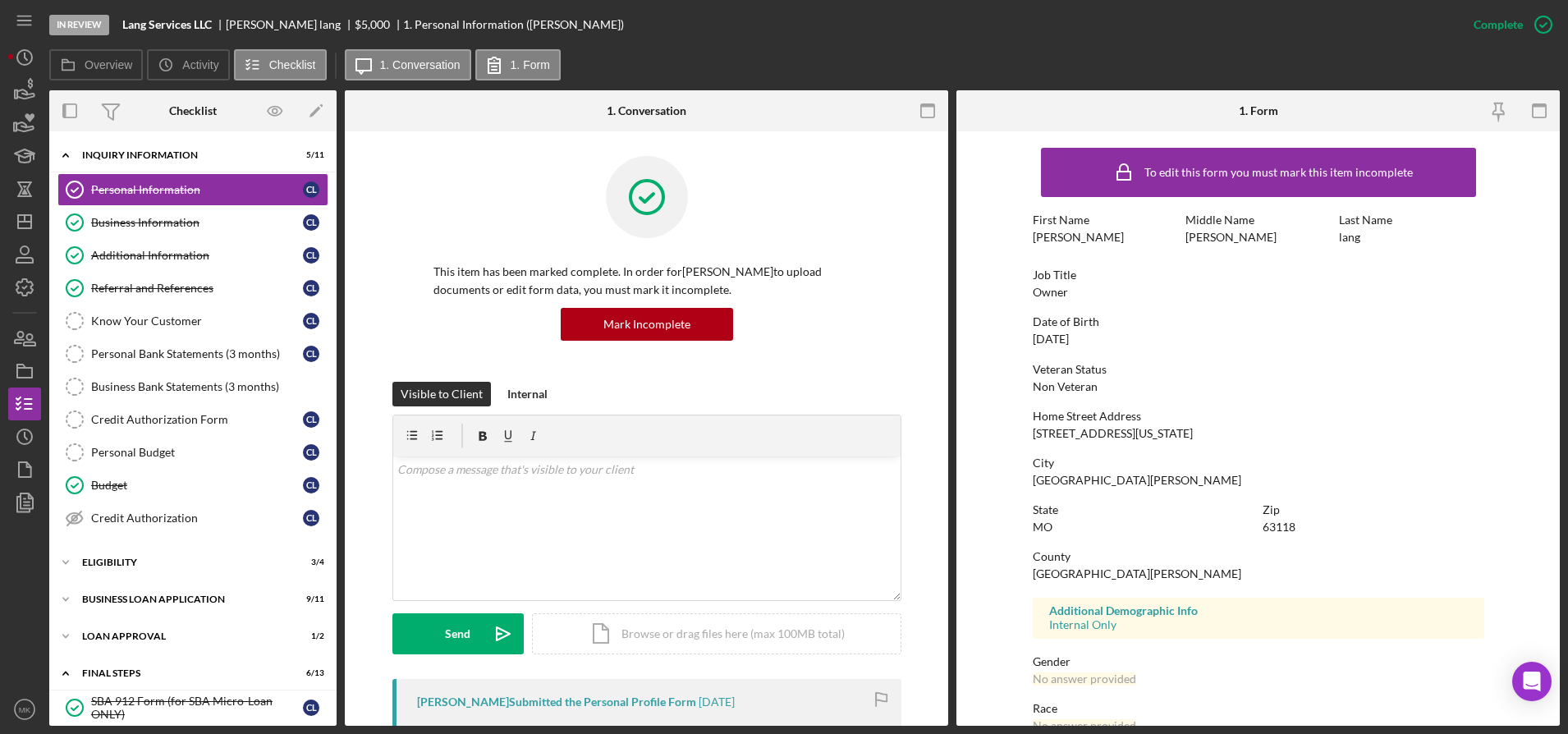
click at [1150, 424] on div "Home Street Address 2642 Oregon Ave" at bounding box center [1259, 425] width 452 height 30
drag, startPoint x: 1136, startPoint y: 434, endPoint x: 1063, endPoint y: 431, distance: 73.1
click at [1063, 431] on div "Home Street Address 2642 Oregon Ave" at bounding box center [1259, 425] width 452 height 30
copy div "Oregon Ave"
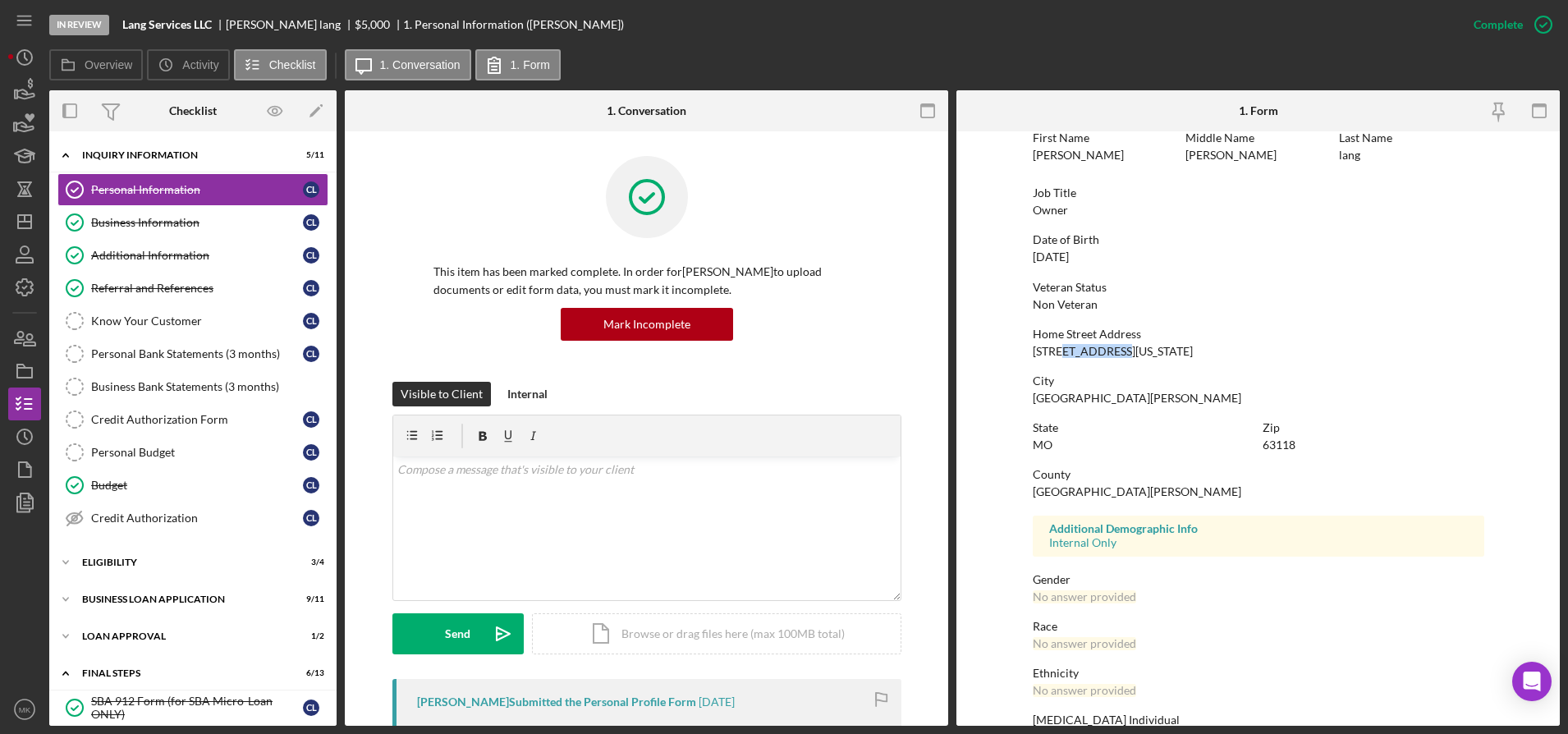
scroll to position [172, 0]
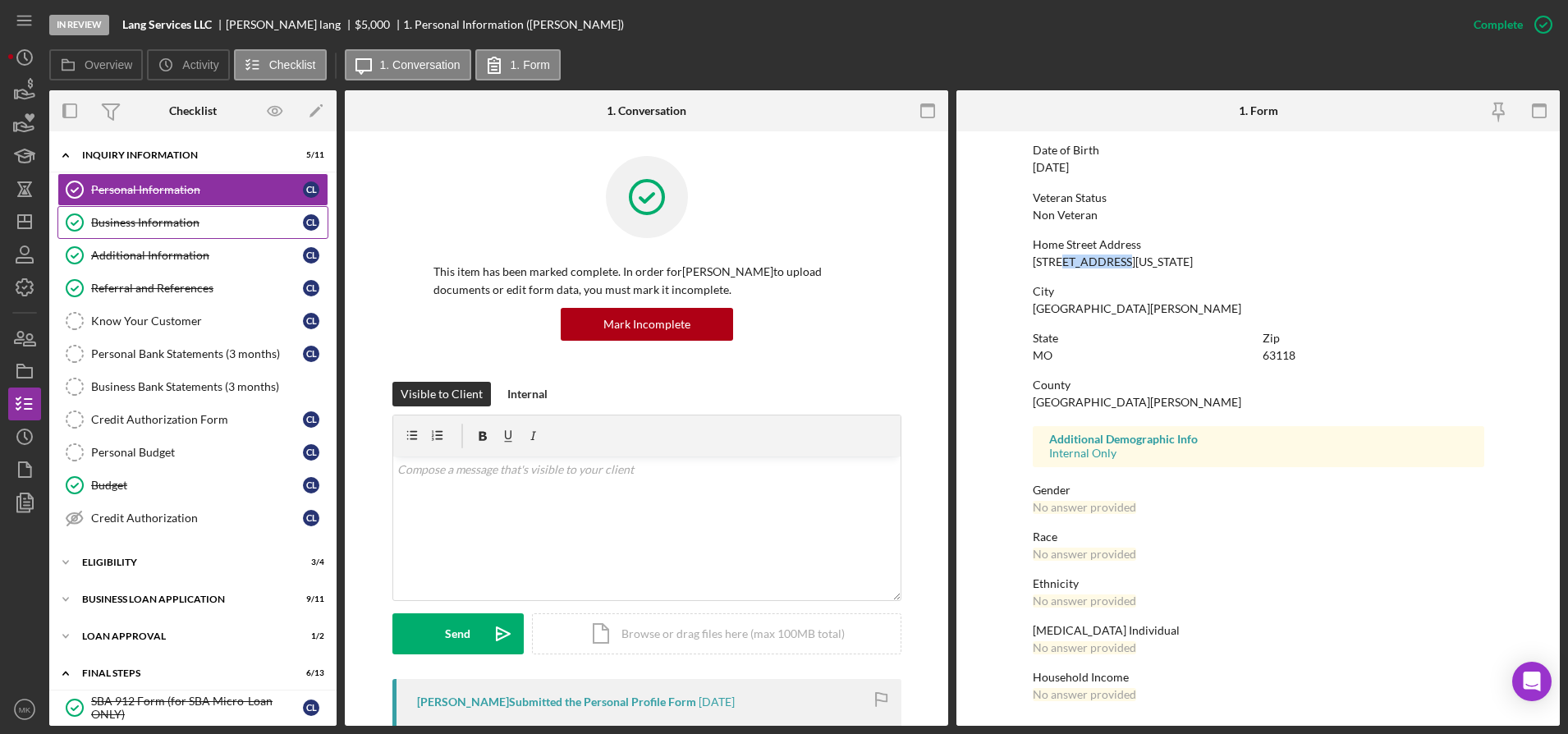
click at [203, 227] on div "Business Information" at bounding box center [196, 223] width 212 height 13
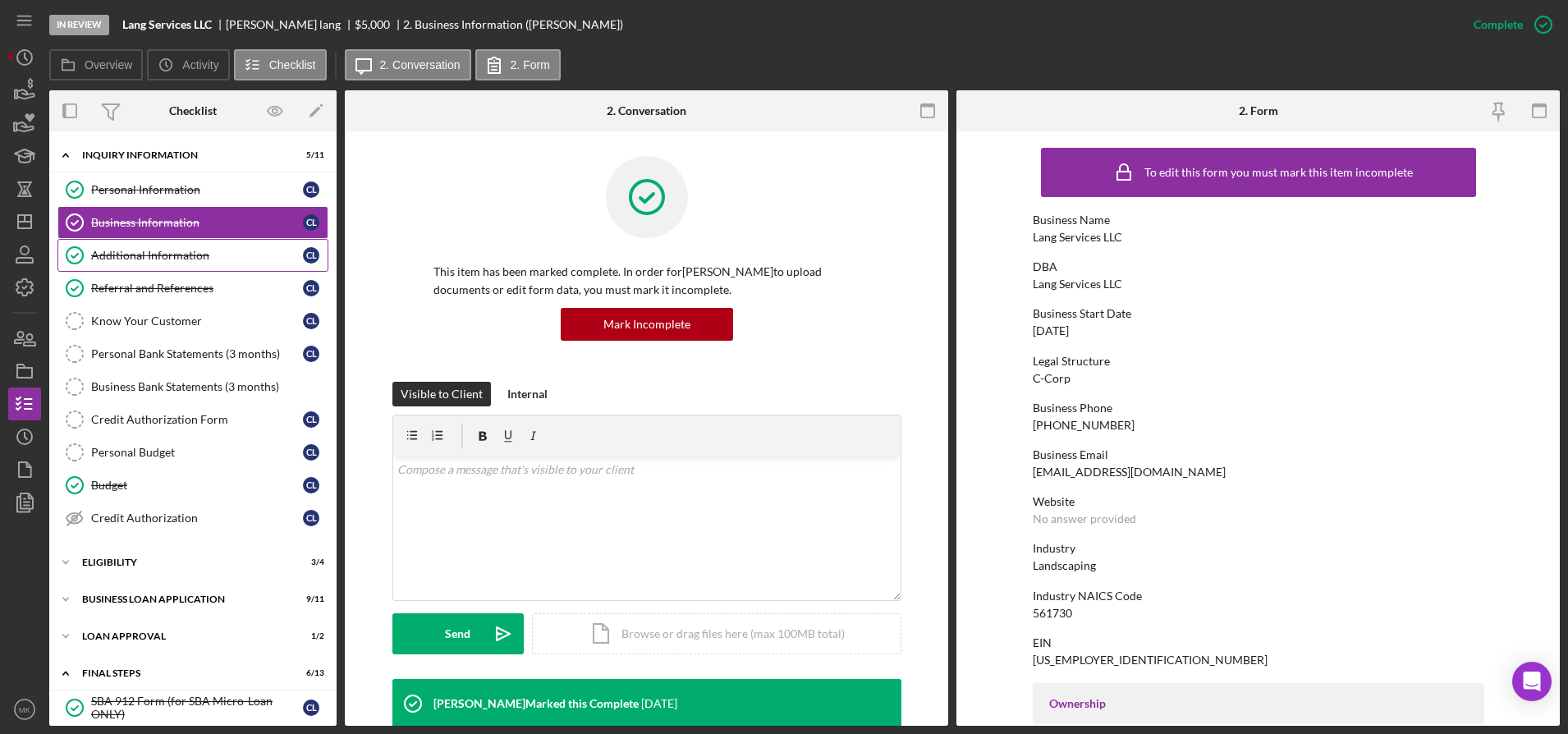
click at [191, 248] on link "Additional Information Additional Information c l" at bounding box center [193, 255] width 271 height 33
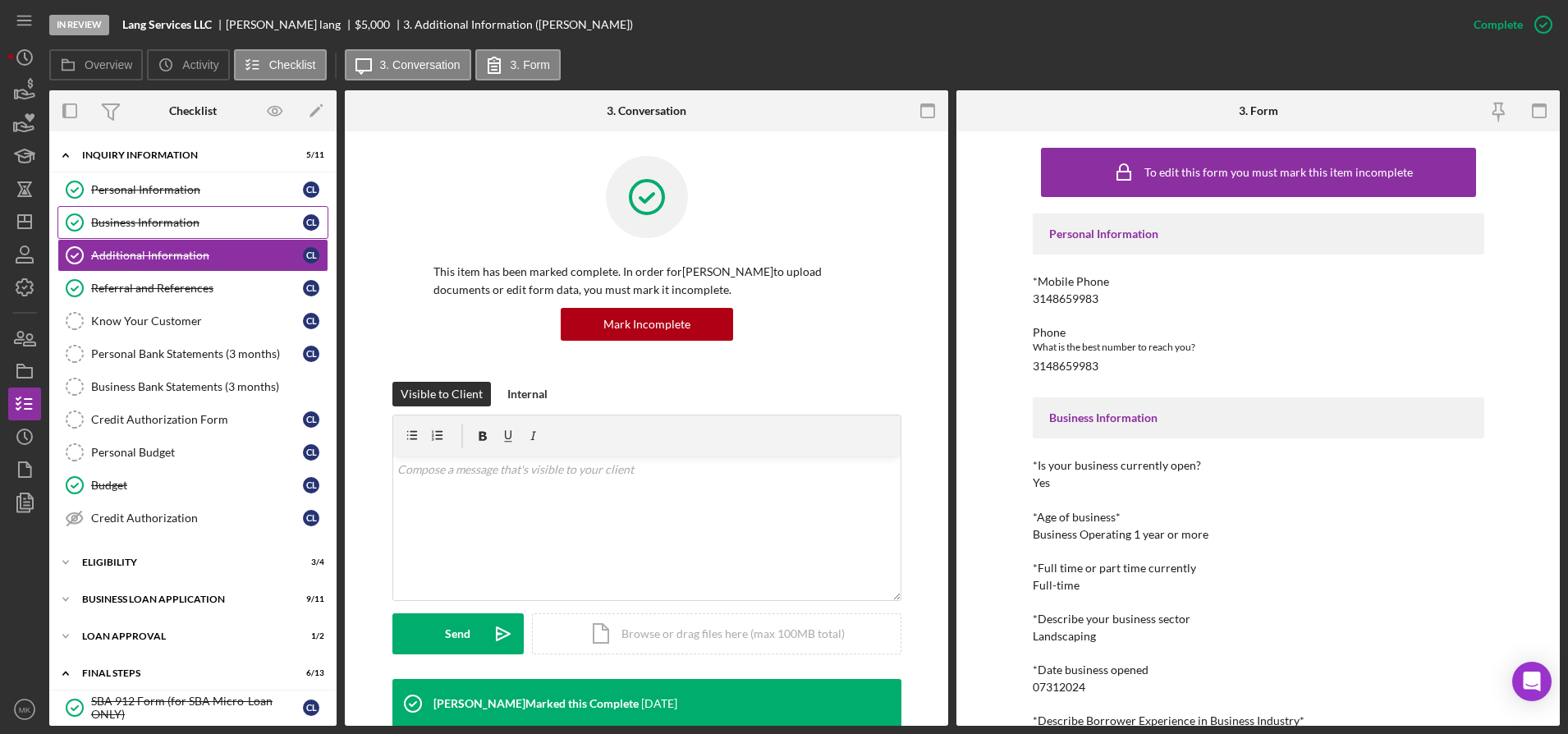
click at [163, 219] on div "Business Information" at bounding box center [196, 223] width 212 height 13
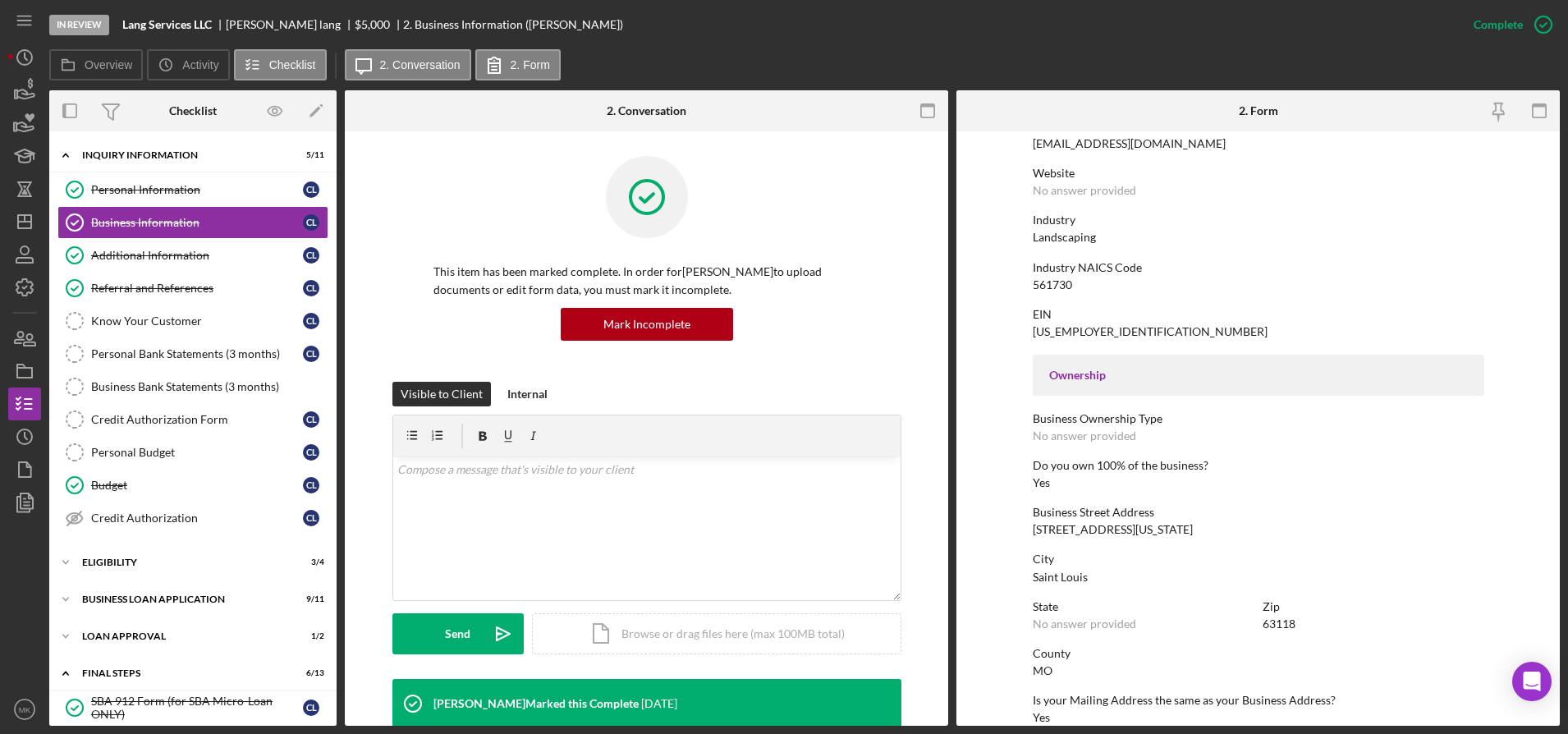
scroll to position [411, 0]
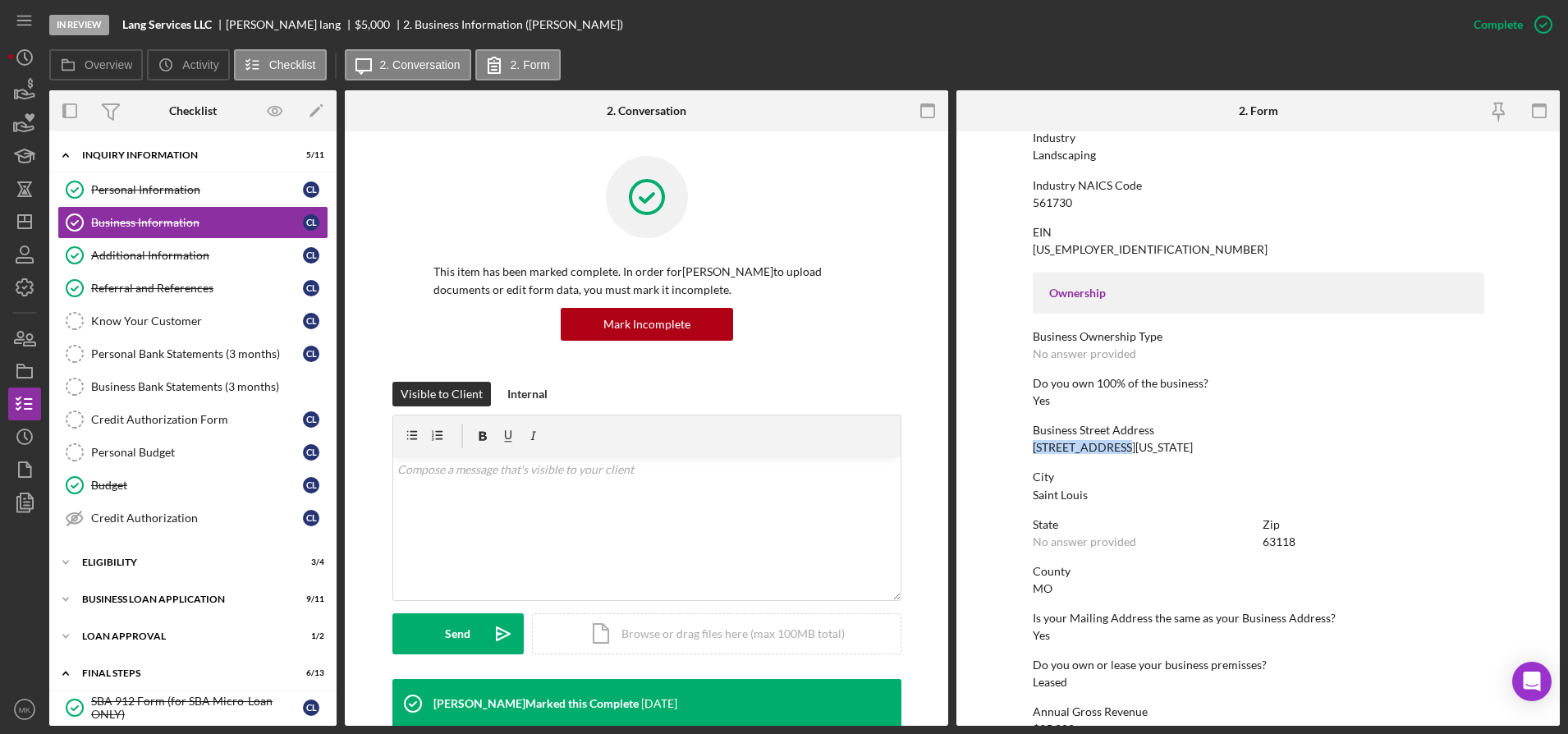
drag, startPoint x: 1144, startPoint y: 445, endPoint x: 1031, endPoint y: 450, distance: 113.1
click at [1033, 450] on div "Business Street Address 2642 Oregon Ave" at bounding box center [1259, 439] width 452 height 30
click at [1112, 401] on div "Do you own 100% of the business? Yes" at bounding box center [1259, 392] width 452 height 30
click at [1165, 446] on div "Business Street Address 2642 Oregon Ave" at bounding box center [1259, 439] width 452 height 30
drag, startPoint x: 1131, startPoint y: 449, endPoint x: 1061, endPoint y: 450, distance: 70.0
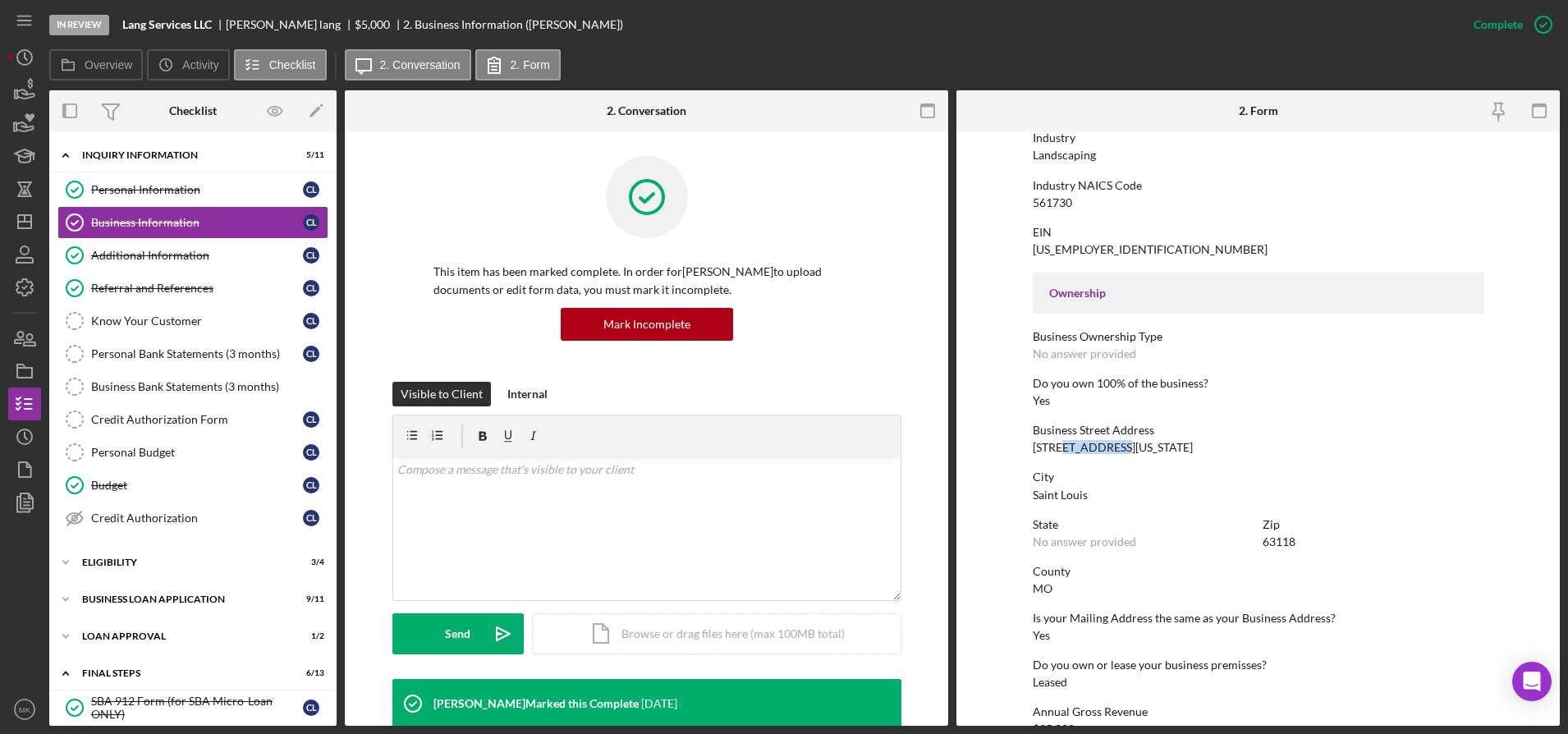
click at [1061, 450] on div "Business Street Address 2642 Oregon Ave" at bounding box center [1259, 439] width 452 height 30
copy div "Oregon Ave"
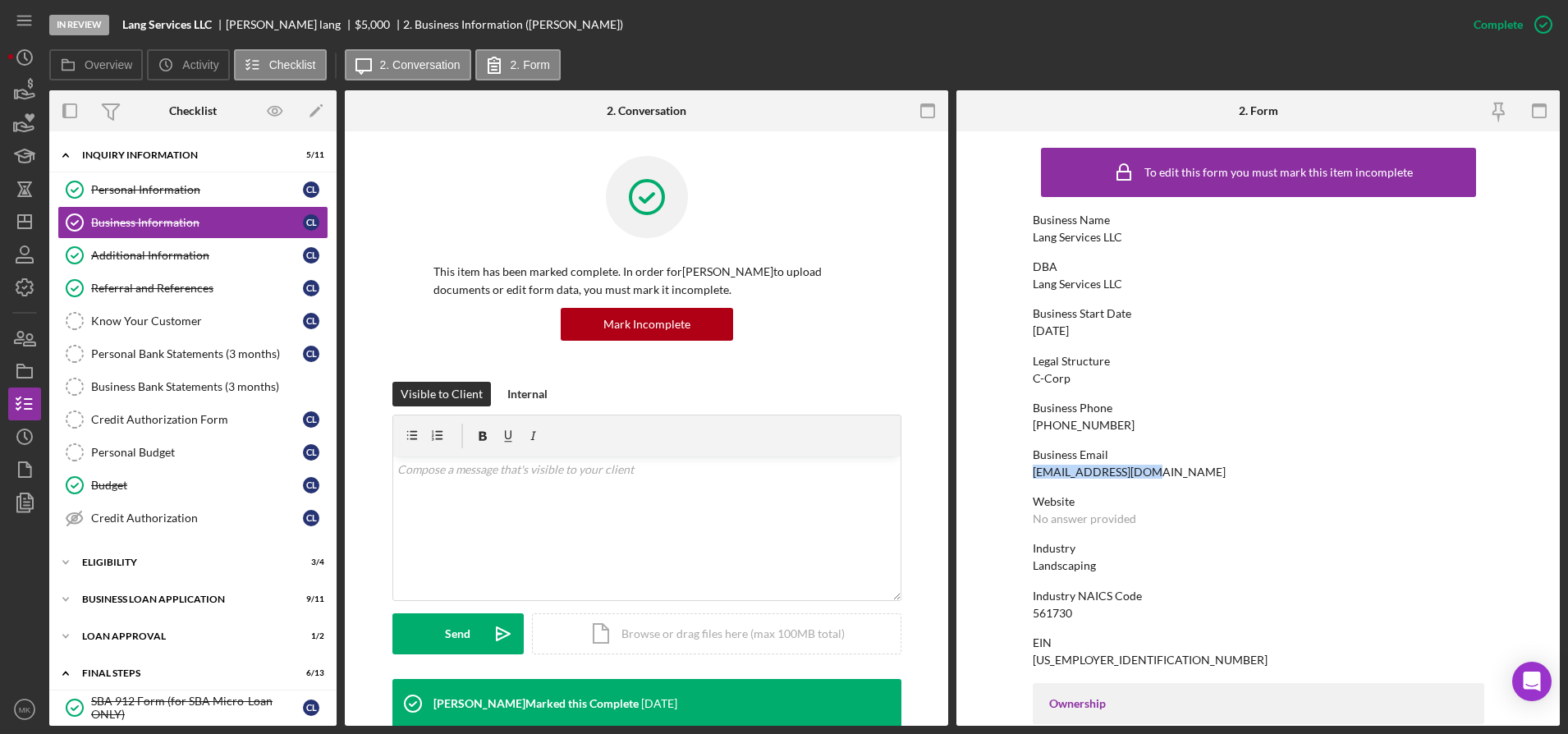
drag, startPoint x: 1151, startPoint y: 469, endPoint x: 1029, endPoint y: 471, distance: 122.0
click at [1029, 471] on form "To edit this form you must mark this item incomplete Business Name Lang Service…" at bounding box center [1258, 428] width 604 height 594
copy div "clang0123@yahoo.com"
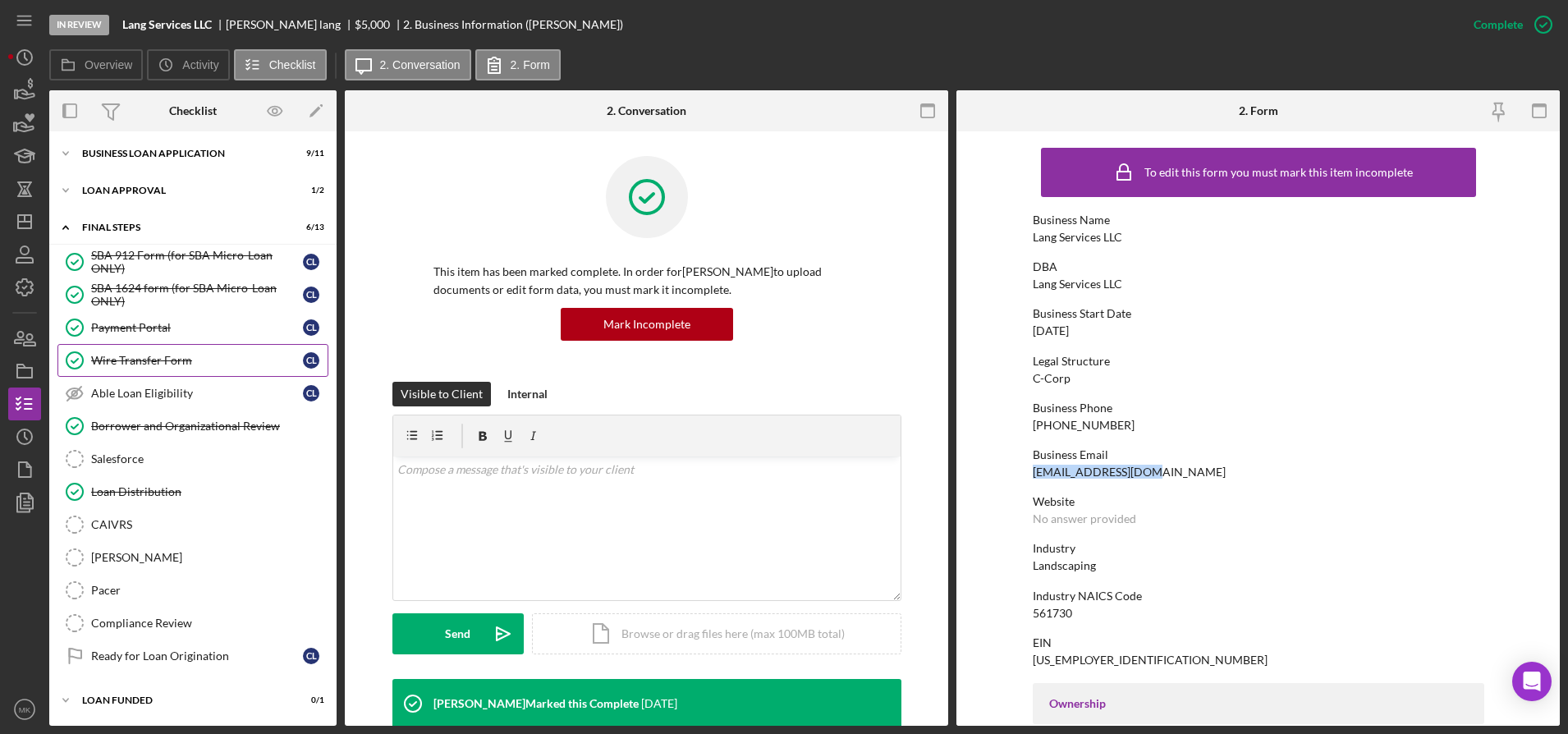
scroll to position [35, 0]
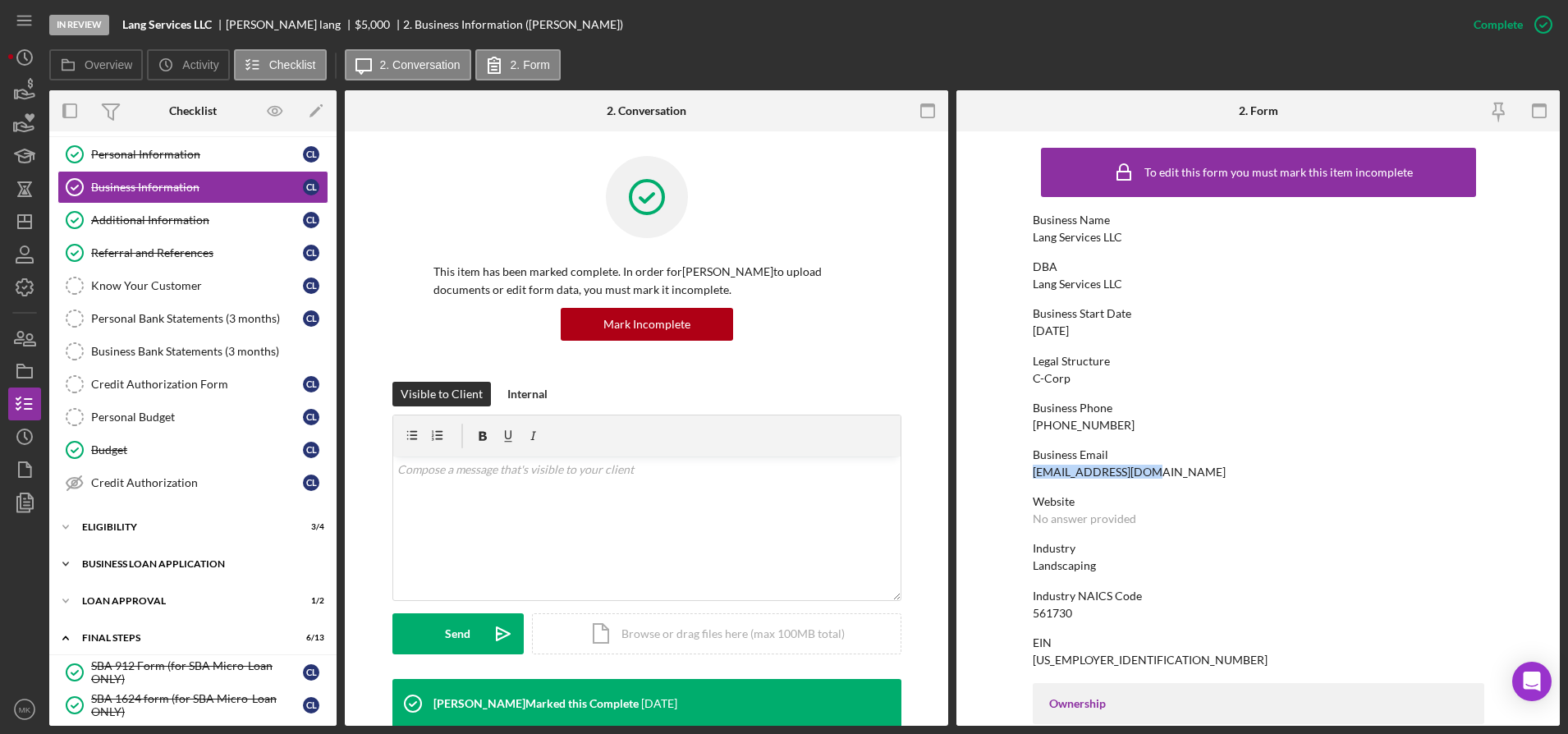
click at [162, 551] on div "Icon/Expander BUSINESS LOAN APPLICATION 9 / 11" at bounding box center [193, 564] width 287 height 33
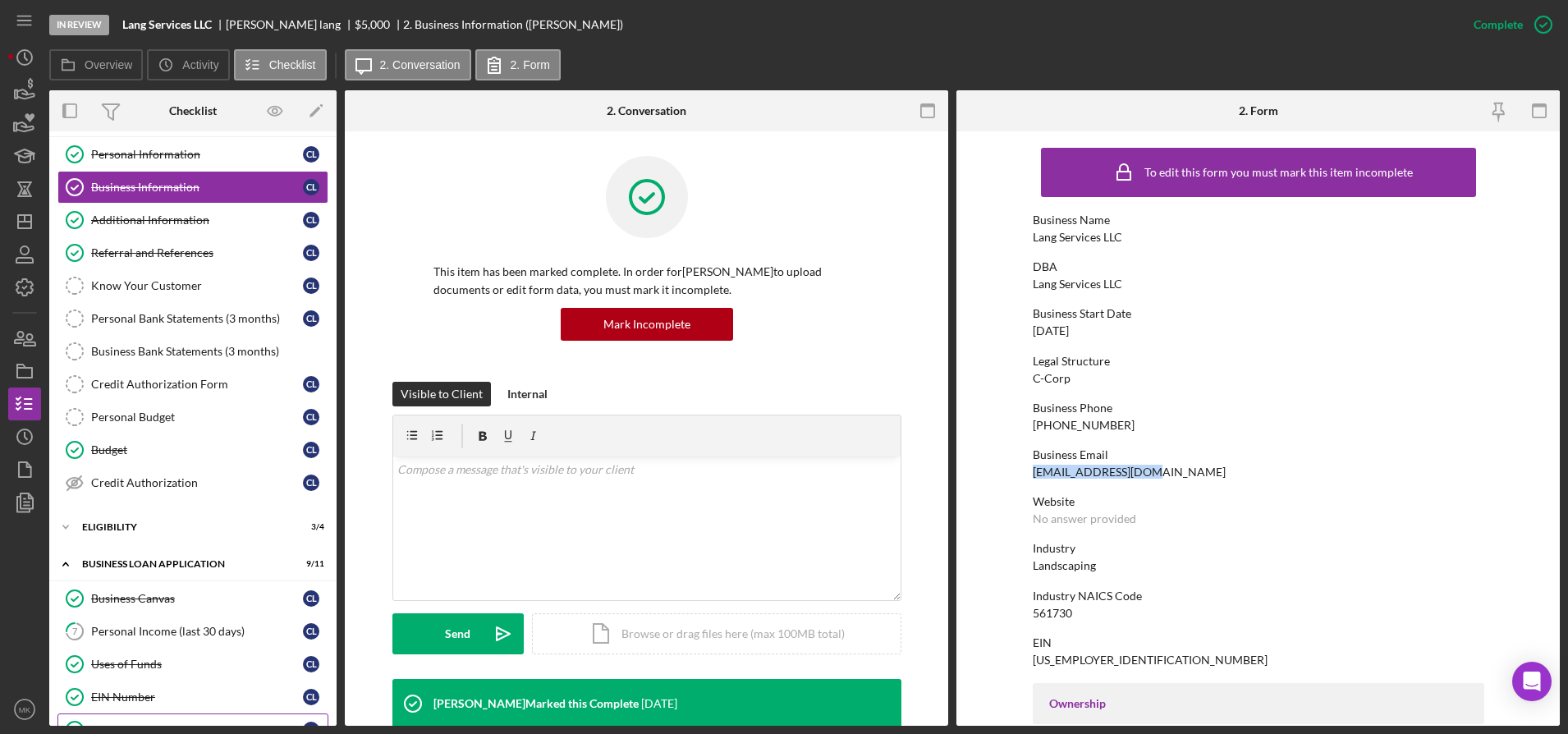
scroll to position [199, 0]
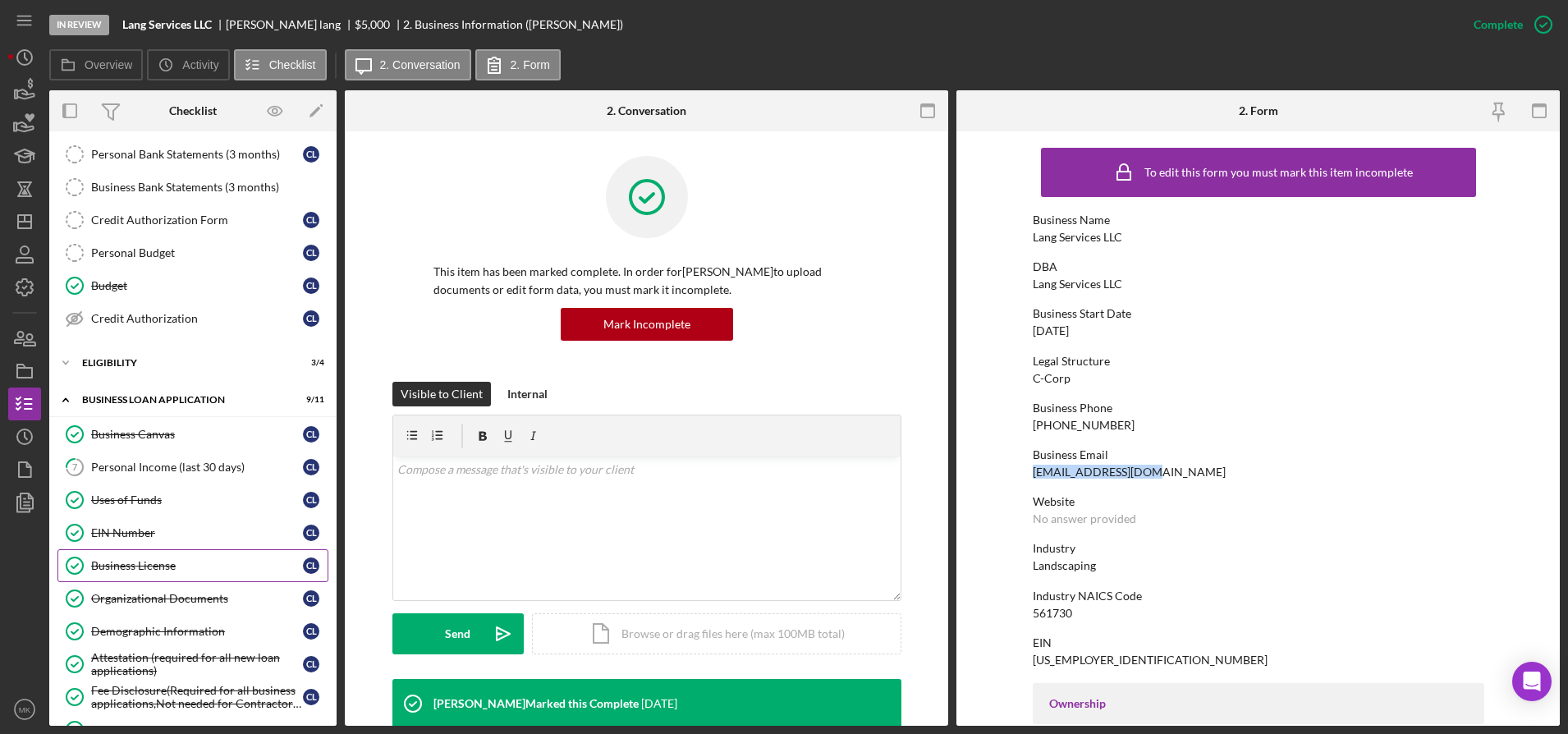
click at [160, 564] on div "Business License" at bounding box center [196, 566] width 212 height 13
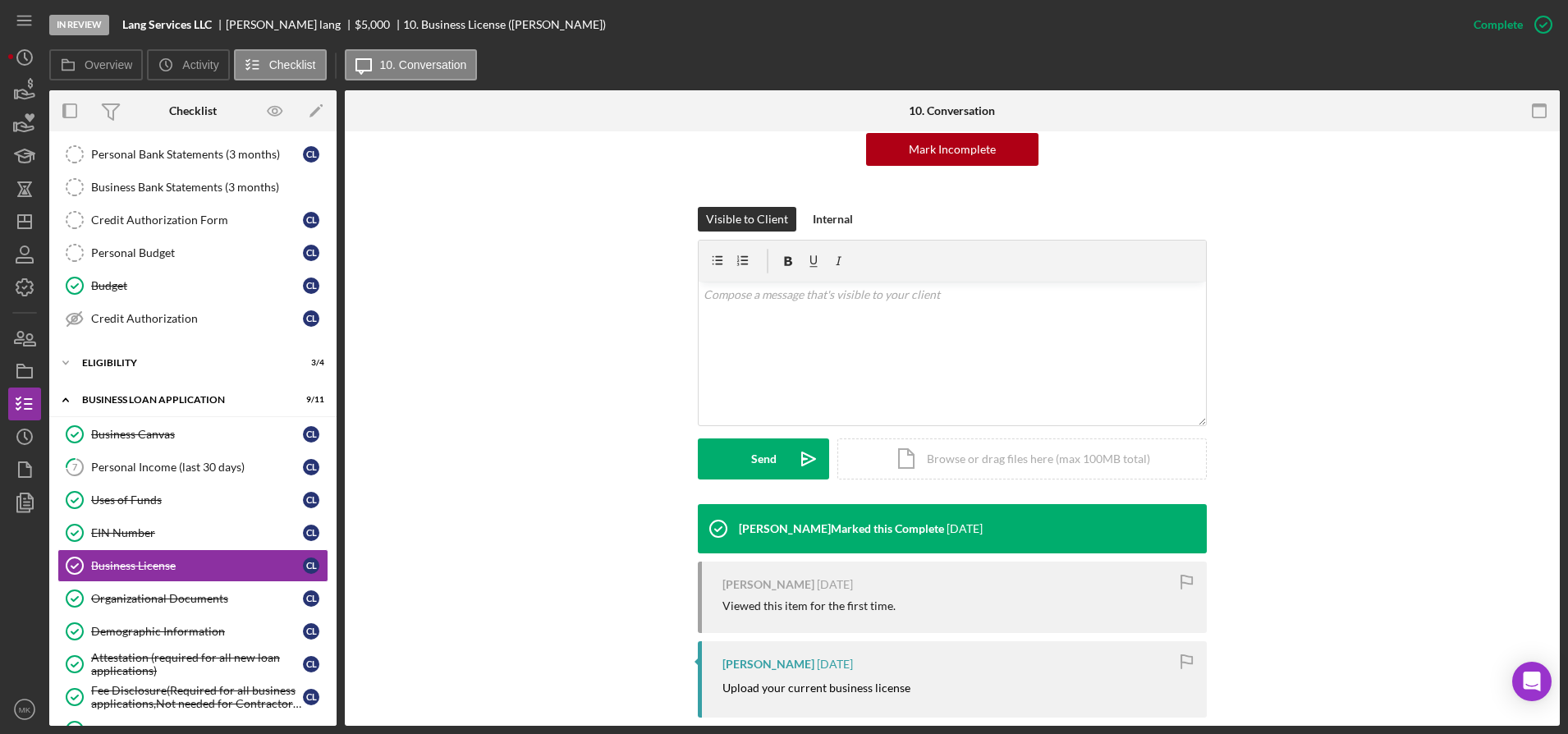
scroll to position [290, 0]
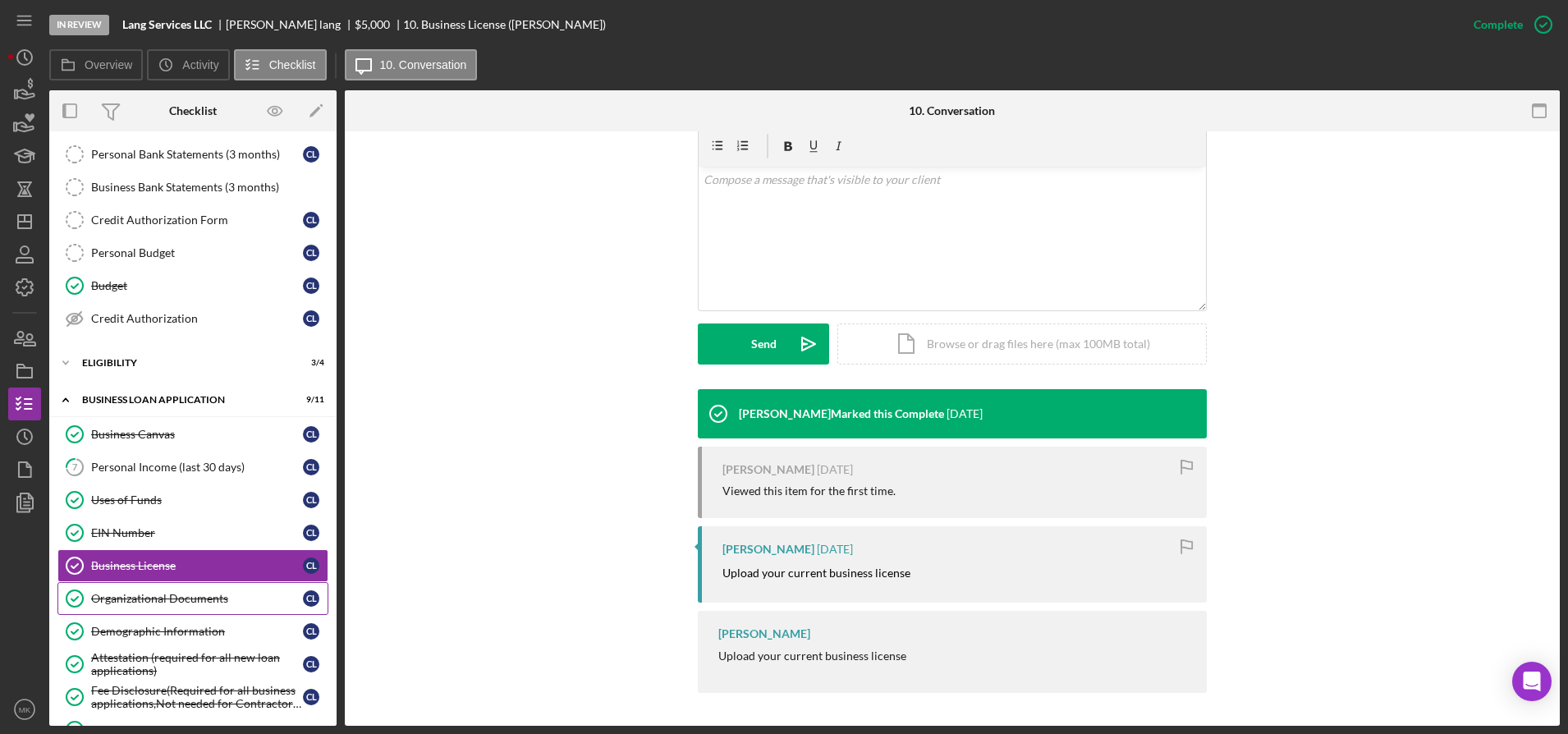
click at [179, 602] on div "Organizational Documents" at bounding box center [196, 599] width 212 height 13
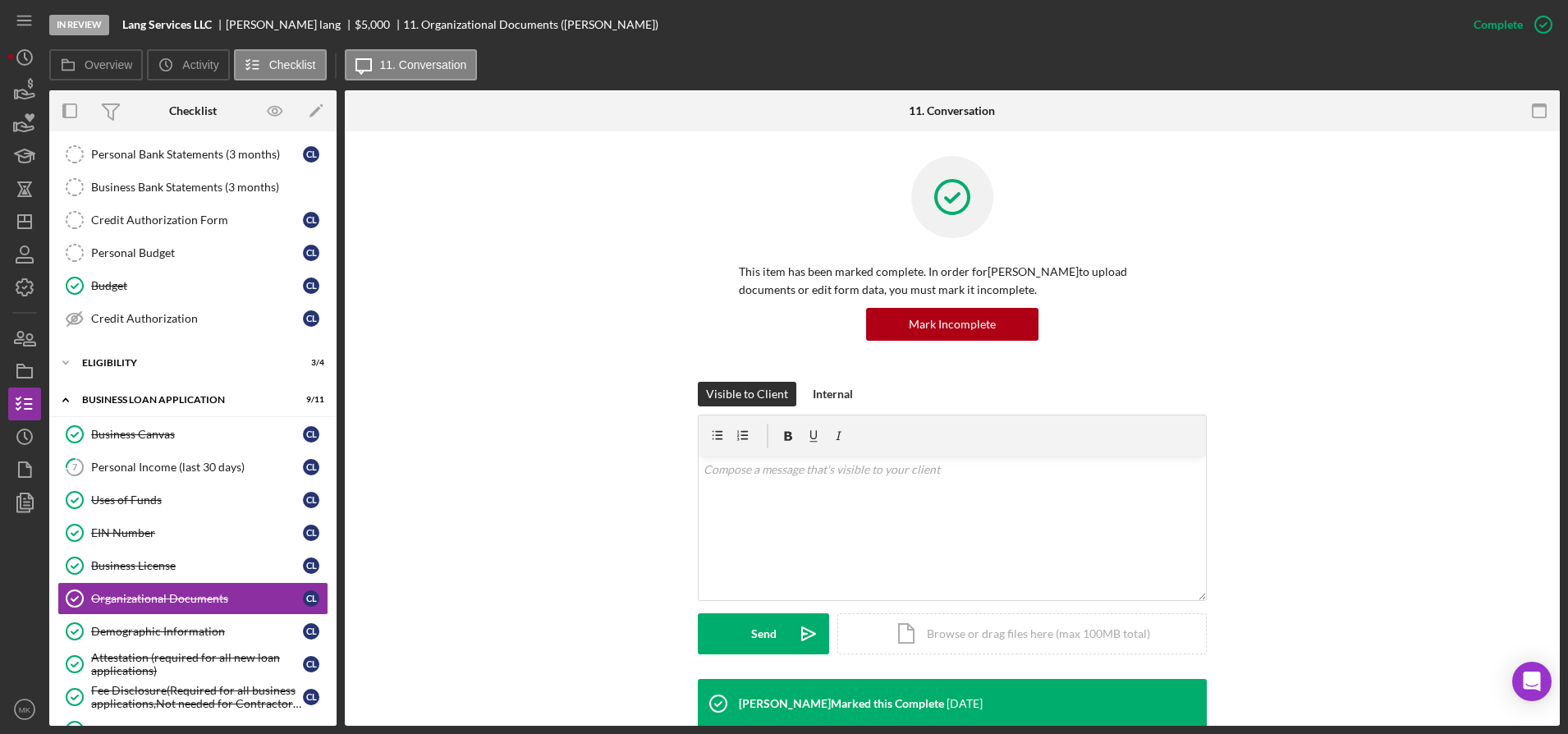
scroll to position [247, 0]
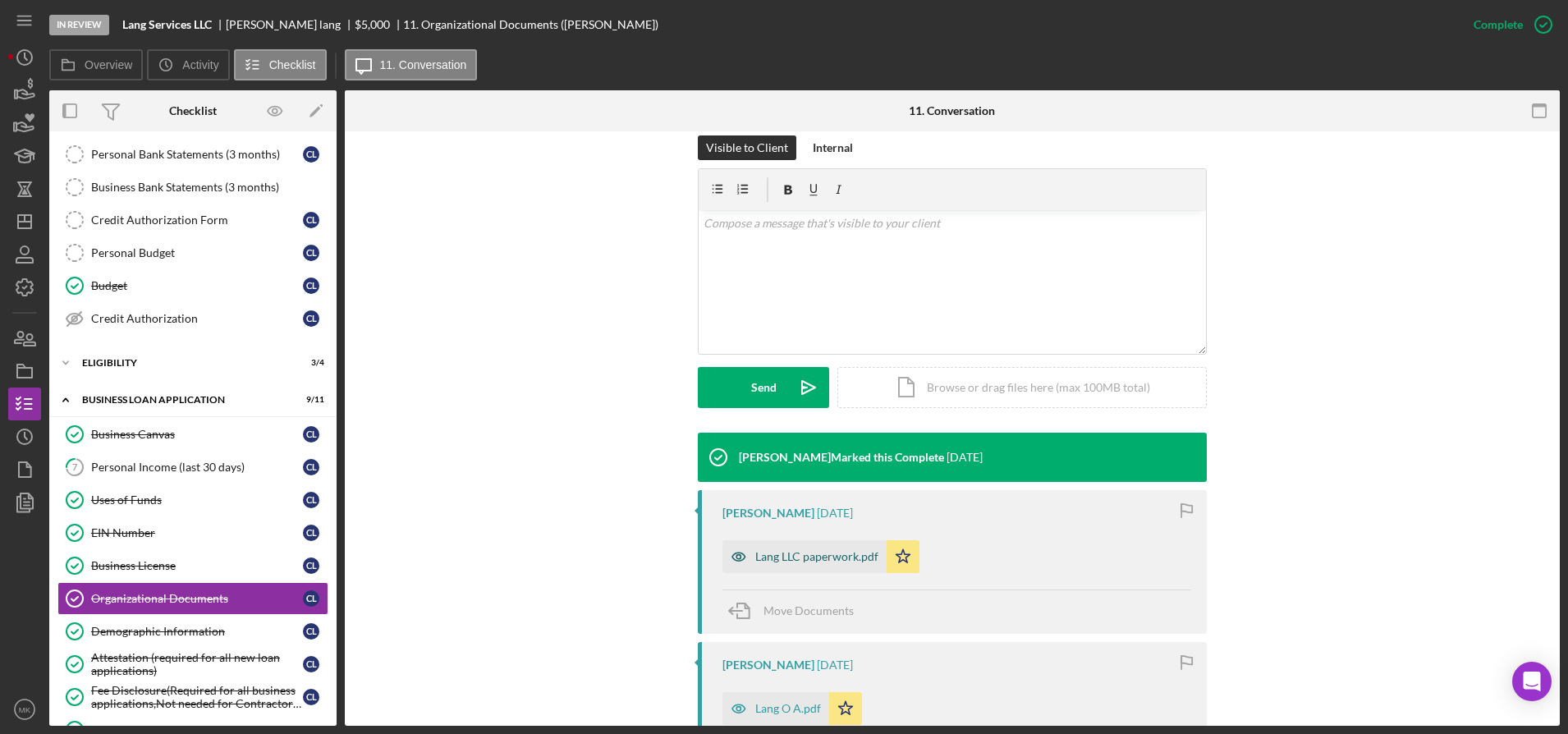
click at [784, 550] on div "Lang LLC paperwork.pdf" at bounding box center [817, 556] width 123 height 13
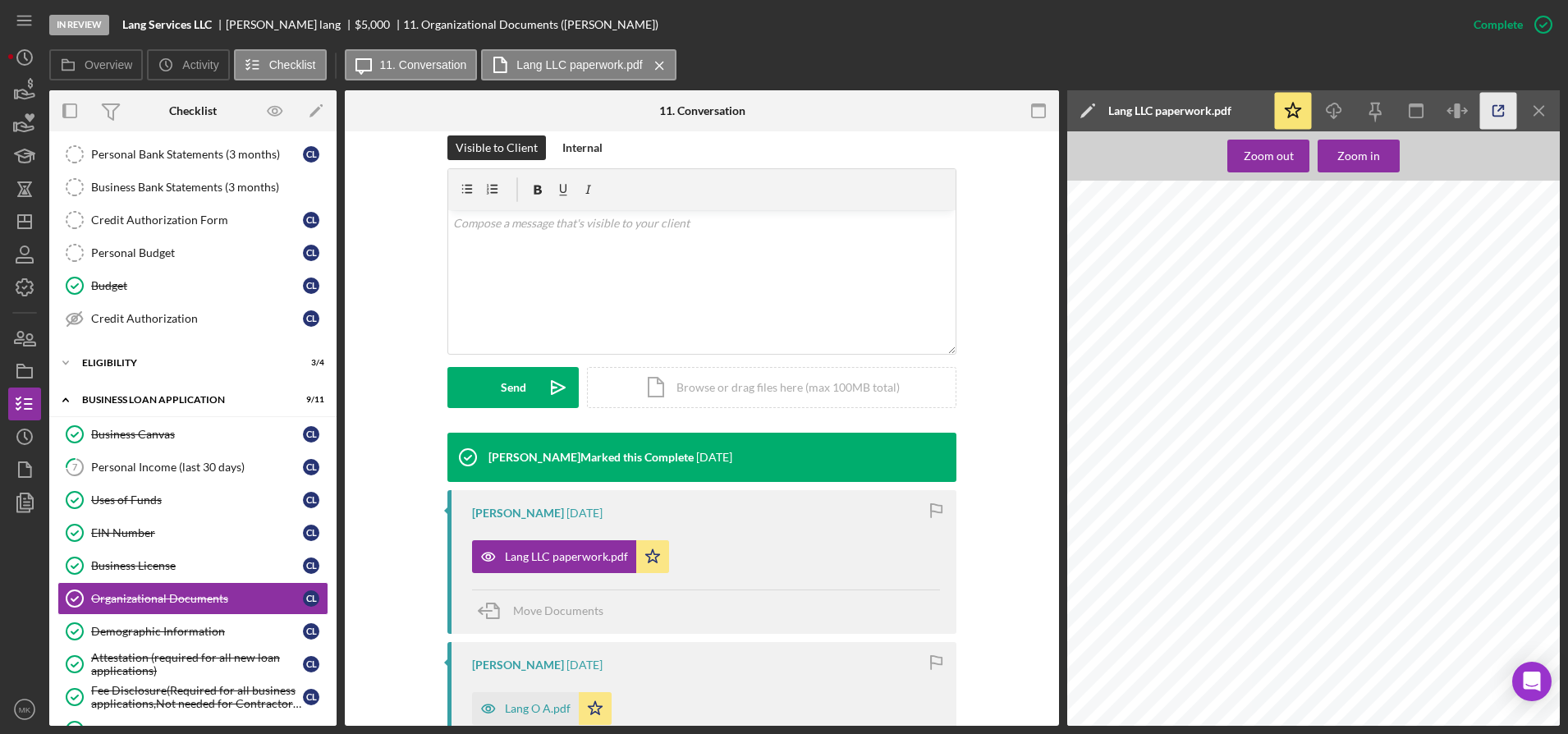
click at [1501, 114] on icon "button" at bounding box center [1498, 111] width 37 height 37
